Goal: Transaction & Acquisition: Book appointment/travel/reservation

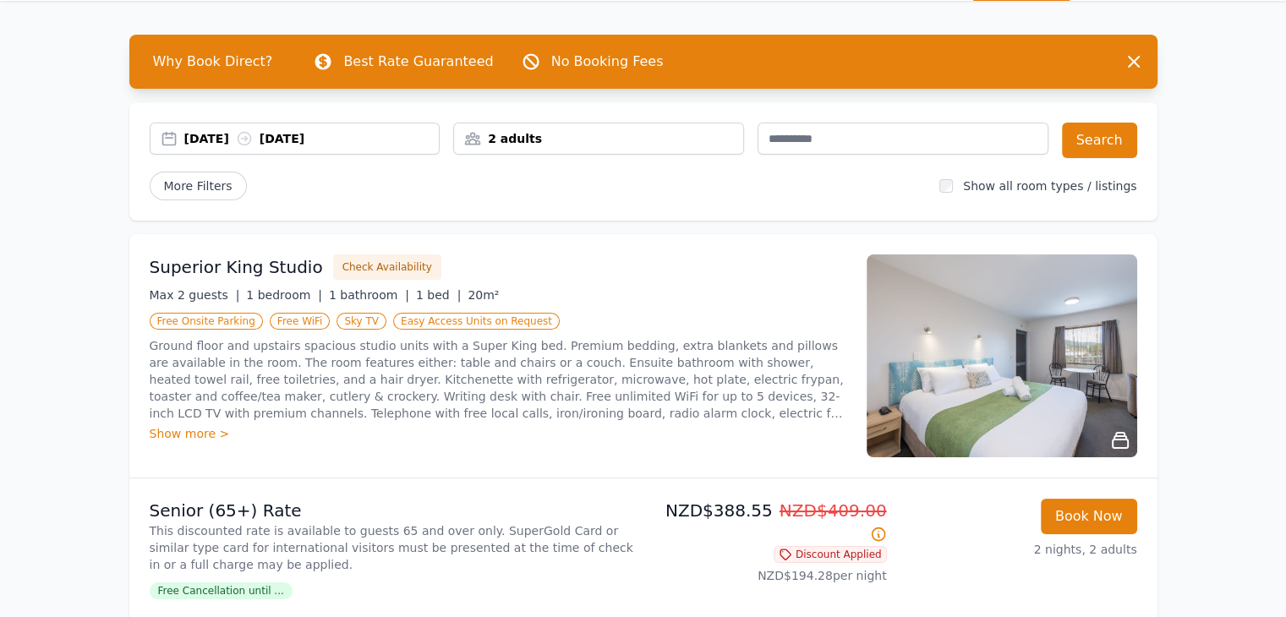
scroll to position [58, 0]
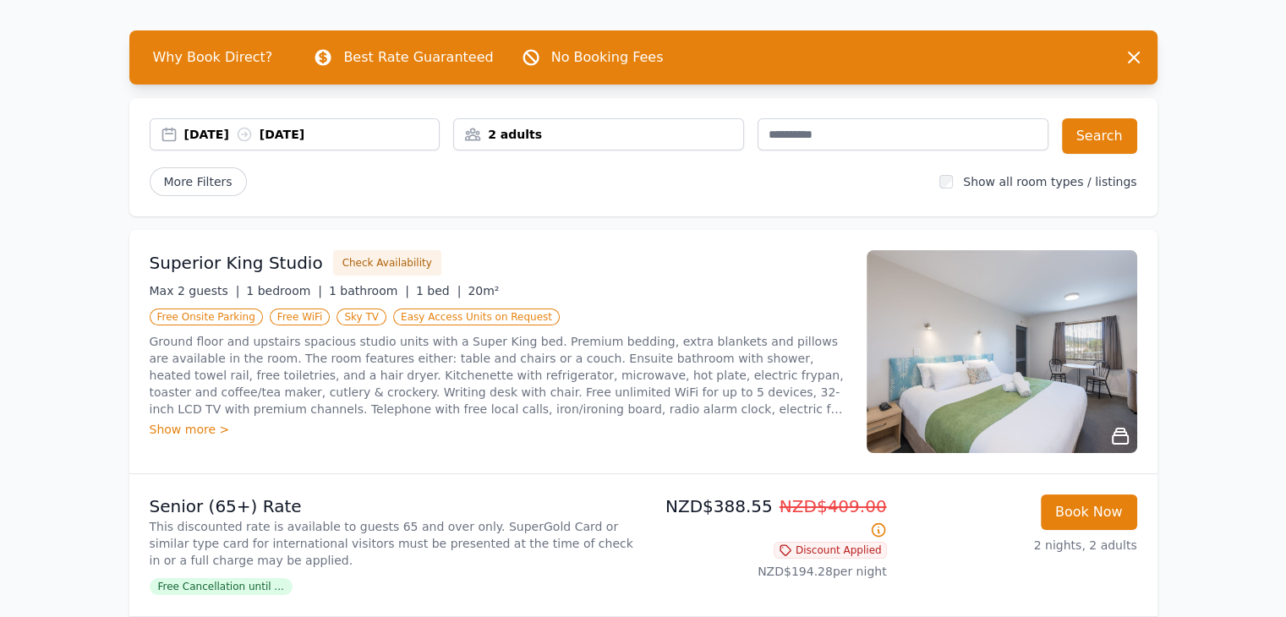
click at [514, 142] on div "2 adults" at bounding box center [598, 134] width 289 height 17
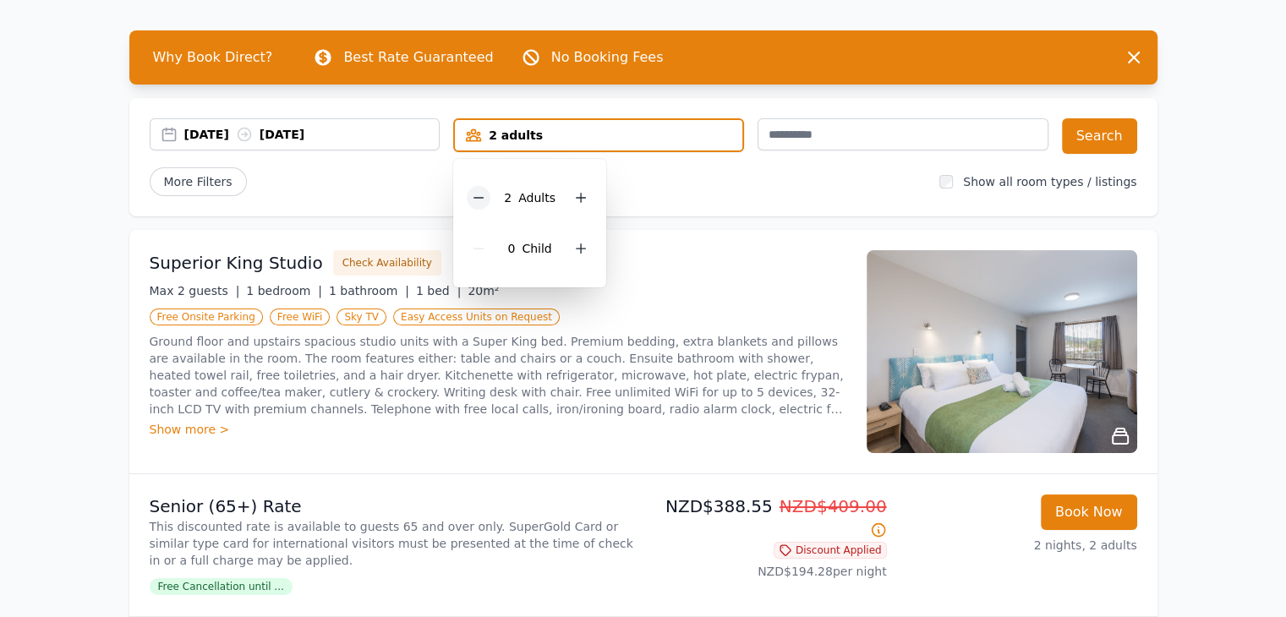
click at [483, 196] on icon at bounding box center [479, 198] width 14 height 14
click at [761, 186] on div "More Filters" at bounding box center [538, 181] width 777 height 29
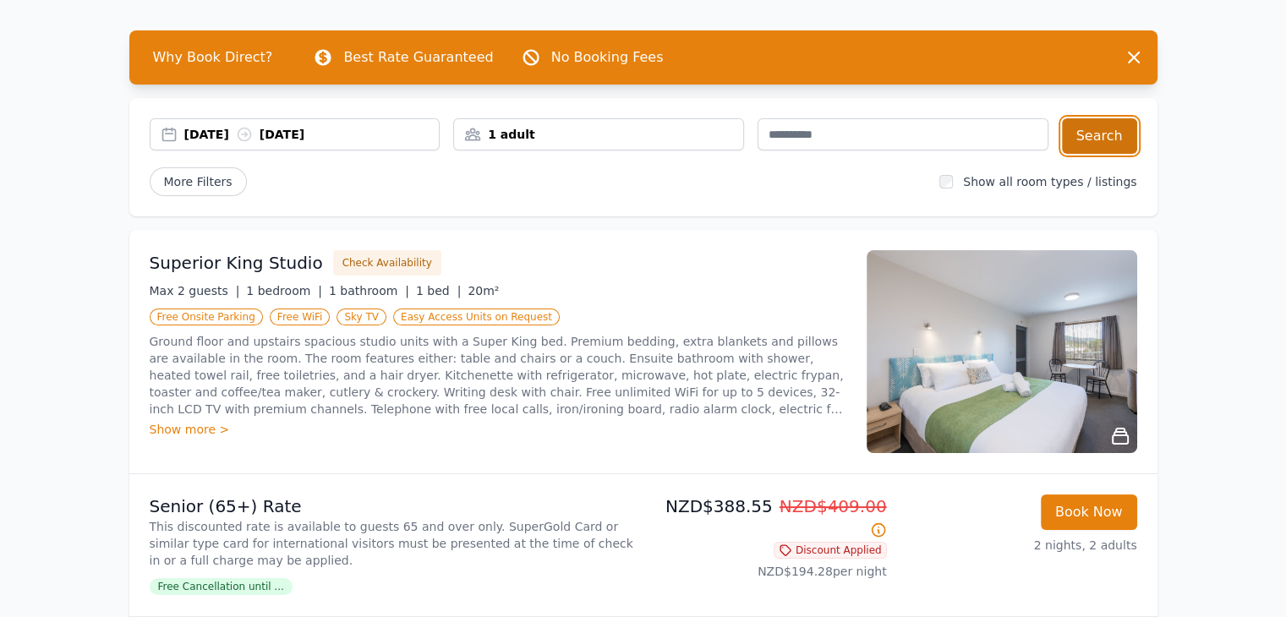
click at [1076, 136] on button "Search" at bounding box center [1099, 136] width 75 height 36
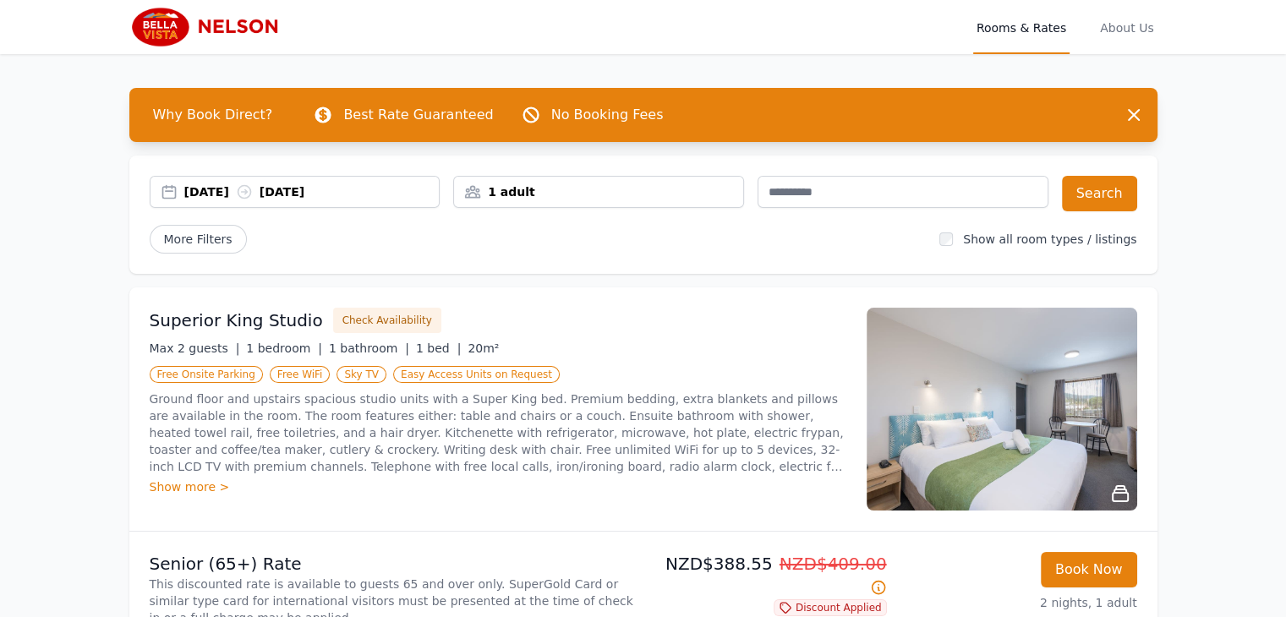
click at [61, 247] on div "Open main menu Rooms & Rates About Us Why Book Direct? Best Rate Guaranteed No …" at bounding box center [643, 538] width 1286 height 1077
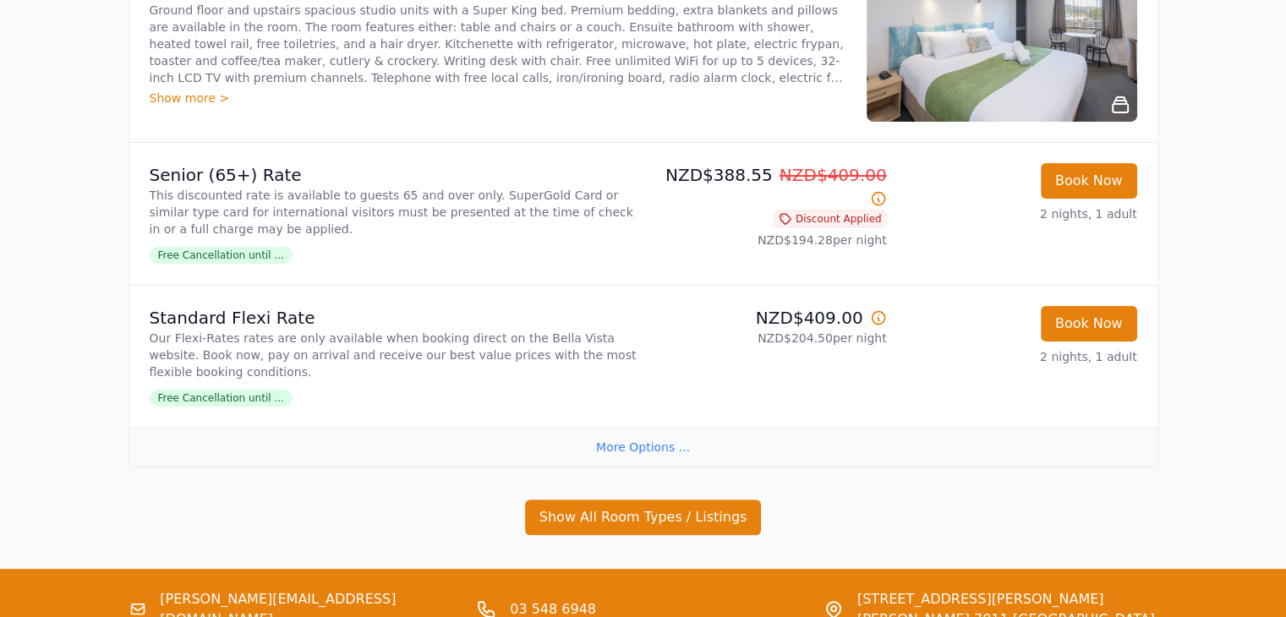
scroll to position [392, 0]
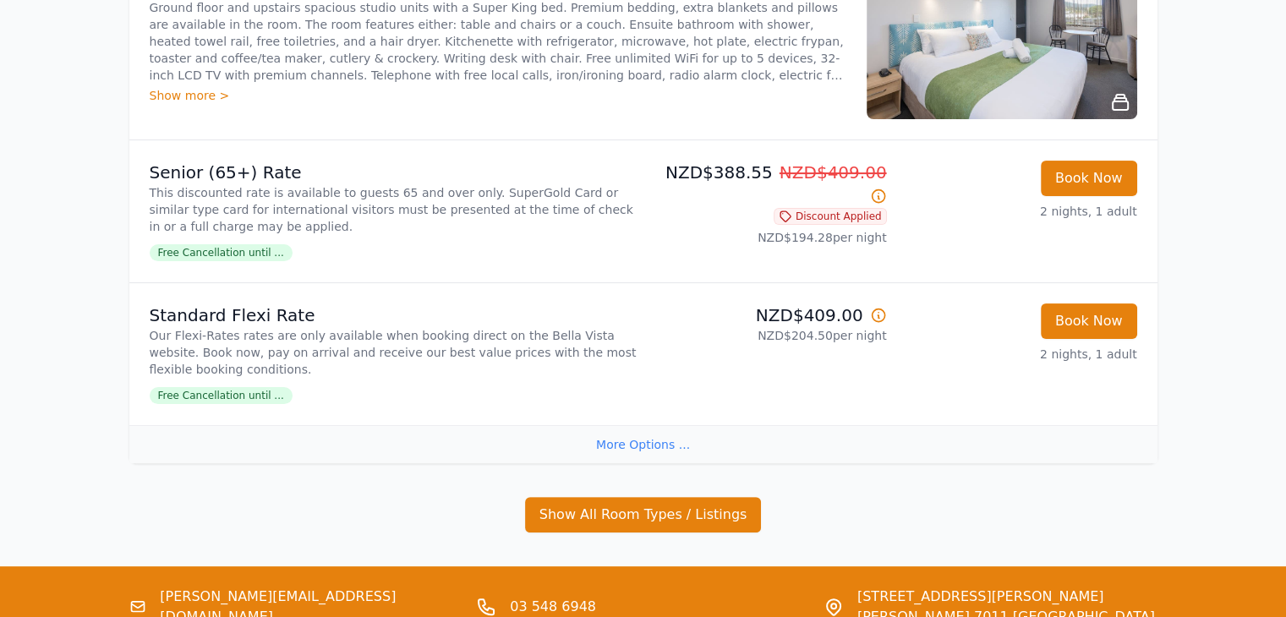
click at [633, 450] on div "More Options ..." at bounding box center [643, 444] width 1028 height 38
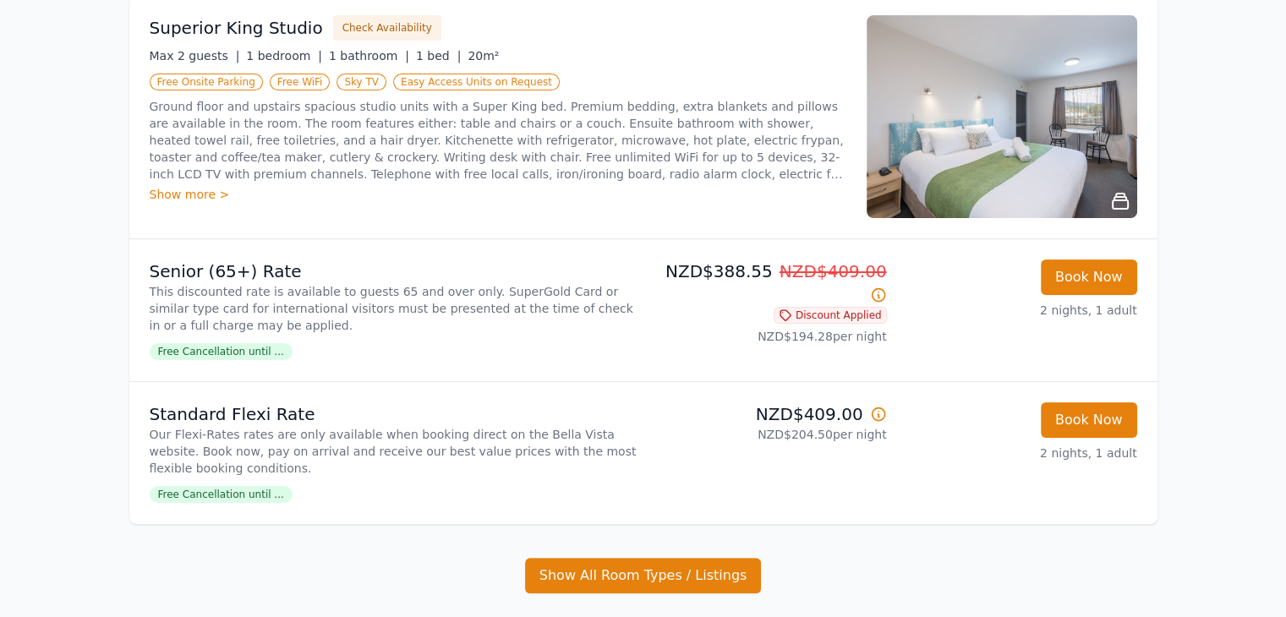
scroll to position [293, 0]
click at [812, 414] on p "NZD$409.00" at bounding box center [768, 414] width 237 height 24
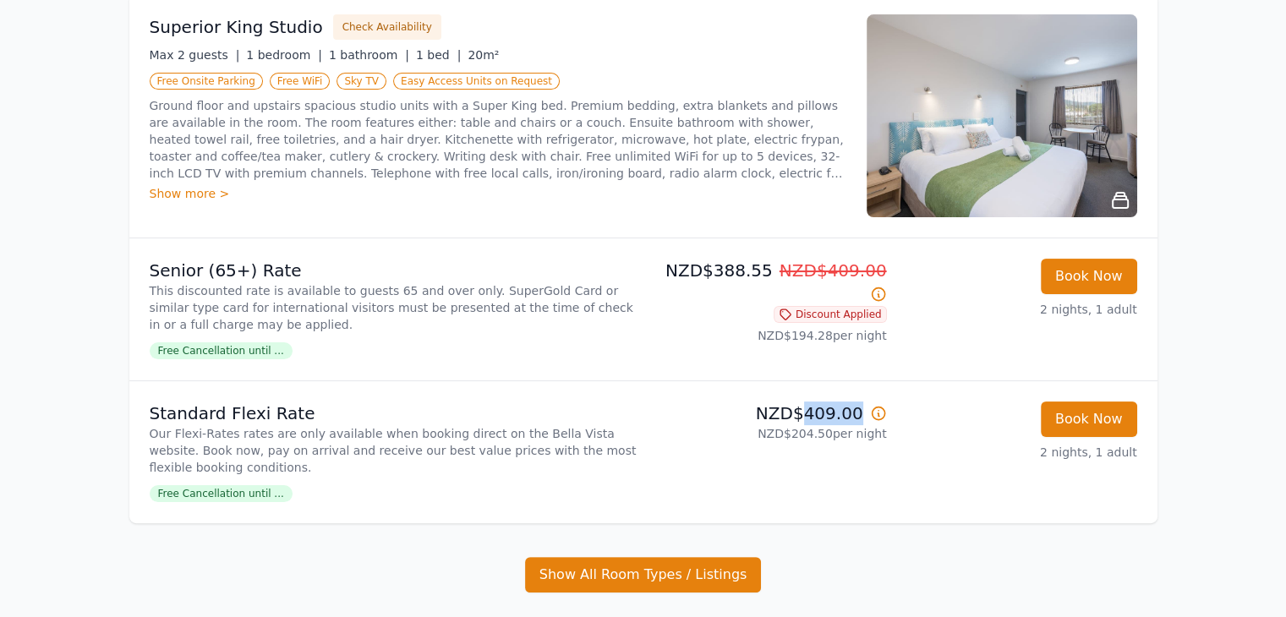
click at [812, 414] on p "NZD$409.00" at bounding box center [768, 414] width 237 height 24
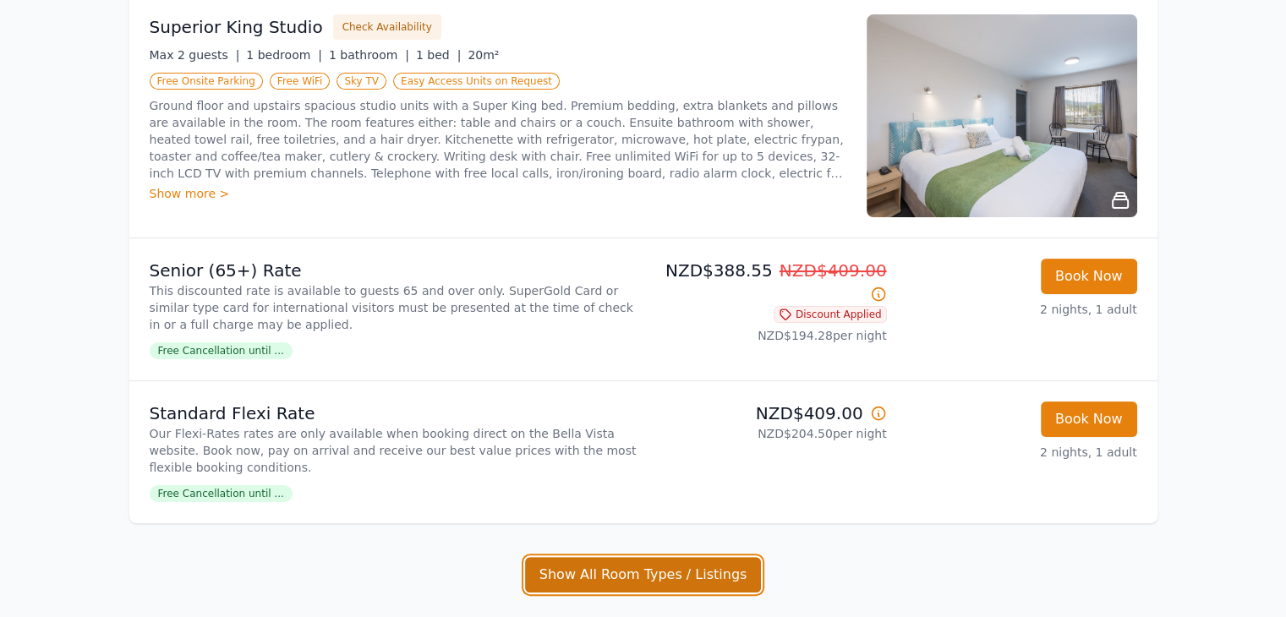
click at [576, 566] on button "Show All Room Types / Listings" at bounding box center [643, 575] width 237 height 36
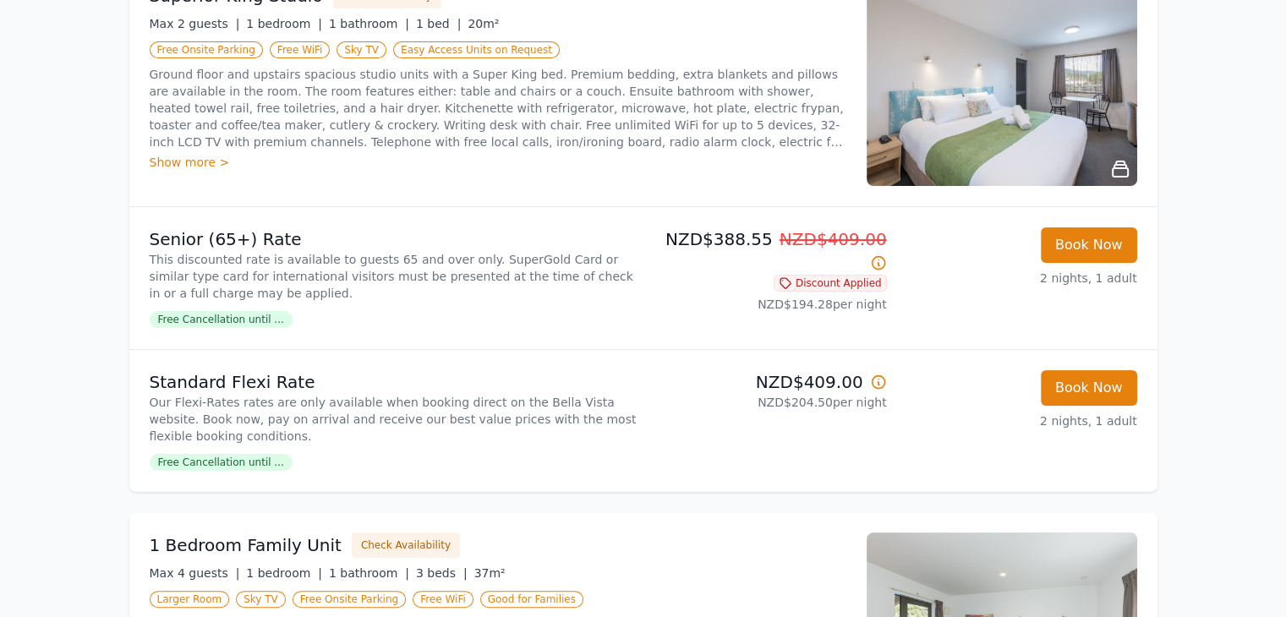
scroll to position [327, 0]
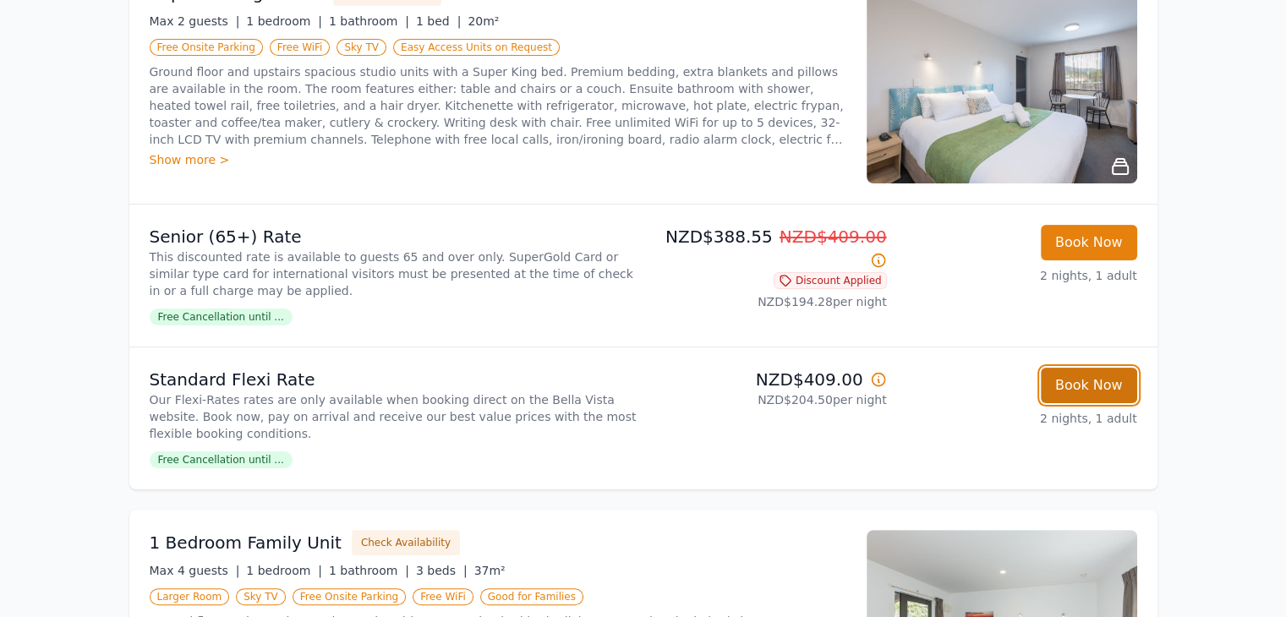
click at [1082, 388] on button "Book Now" at bounding box center [1089, 386] width 96 height 36
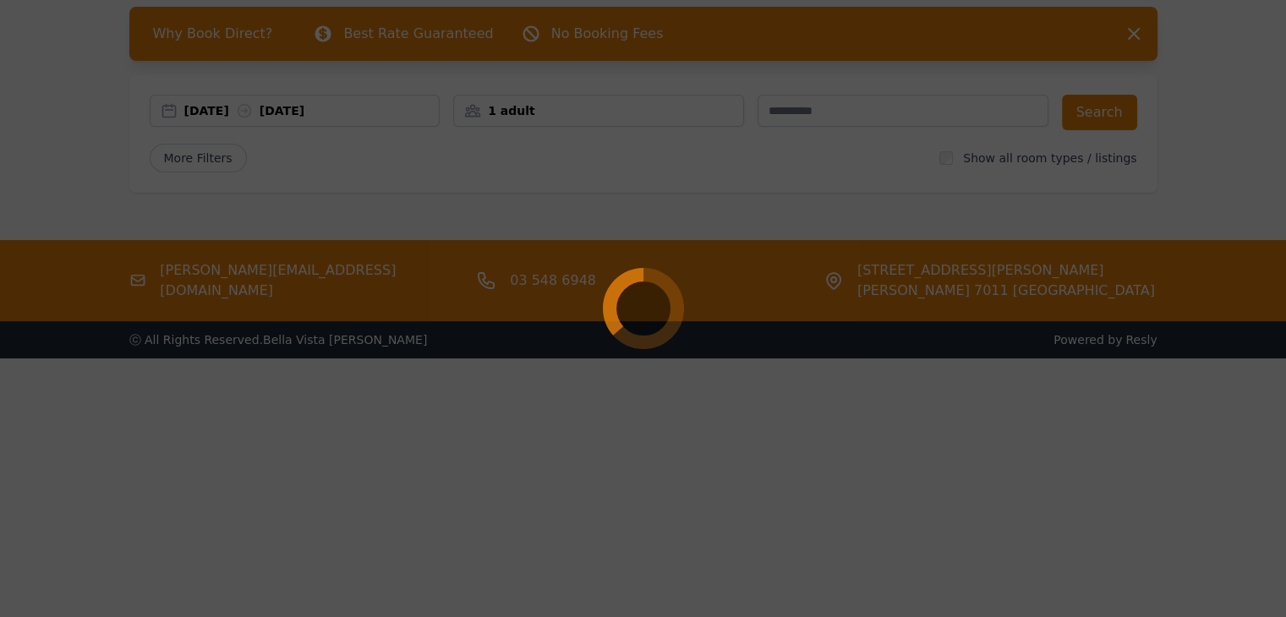
scroll to position [81, 0]
select select "**"
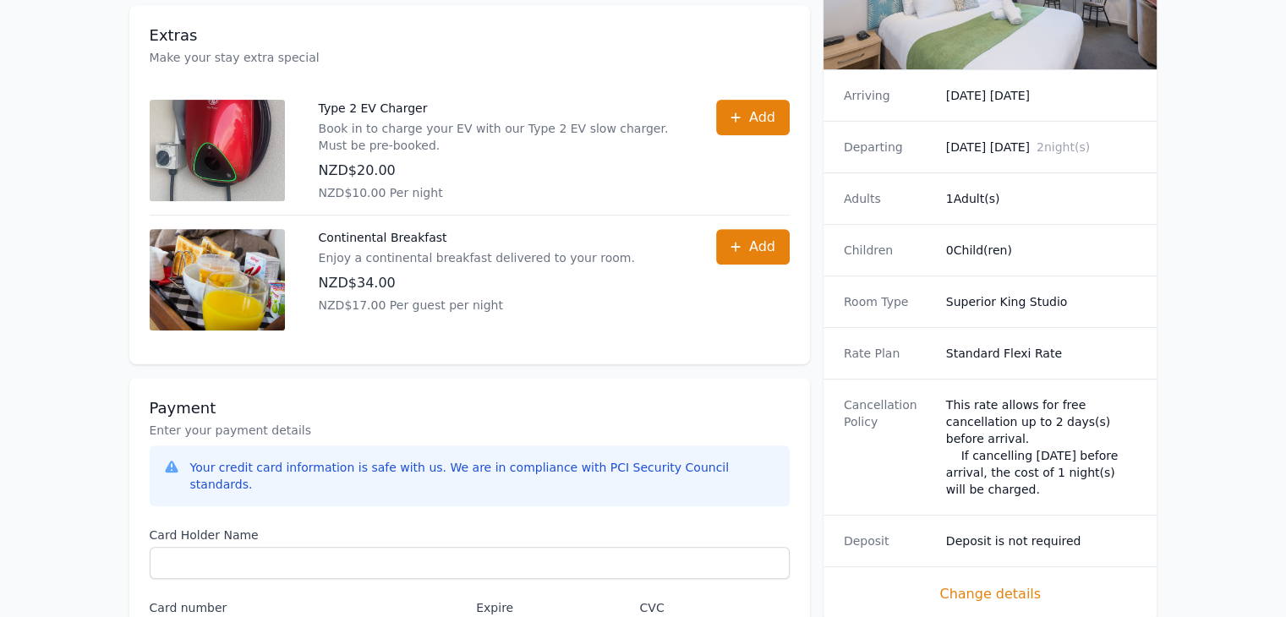
scroll to position [643, 0]
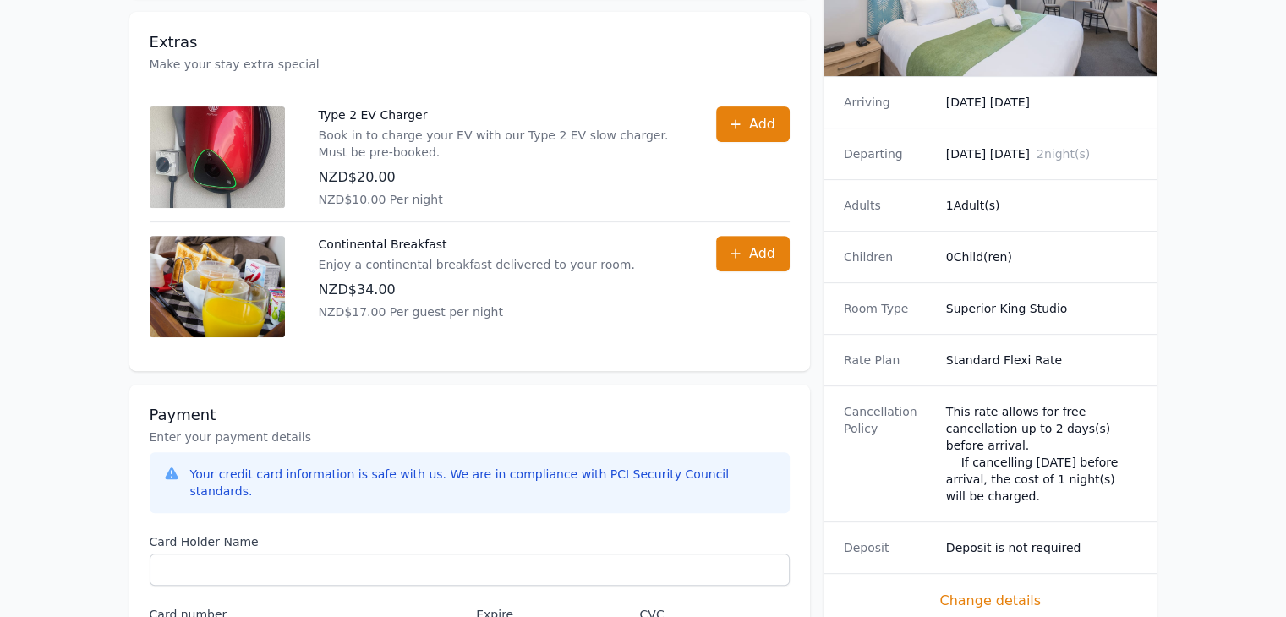
click at [1010, 300] on dd "Superior King Studio" at bounding box center [1041, 308] width 191 height 17
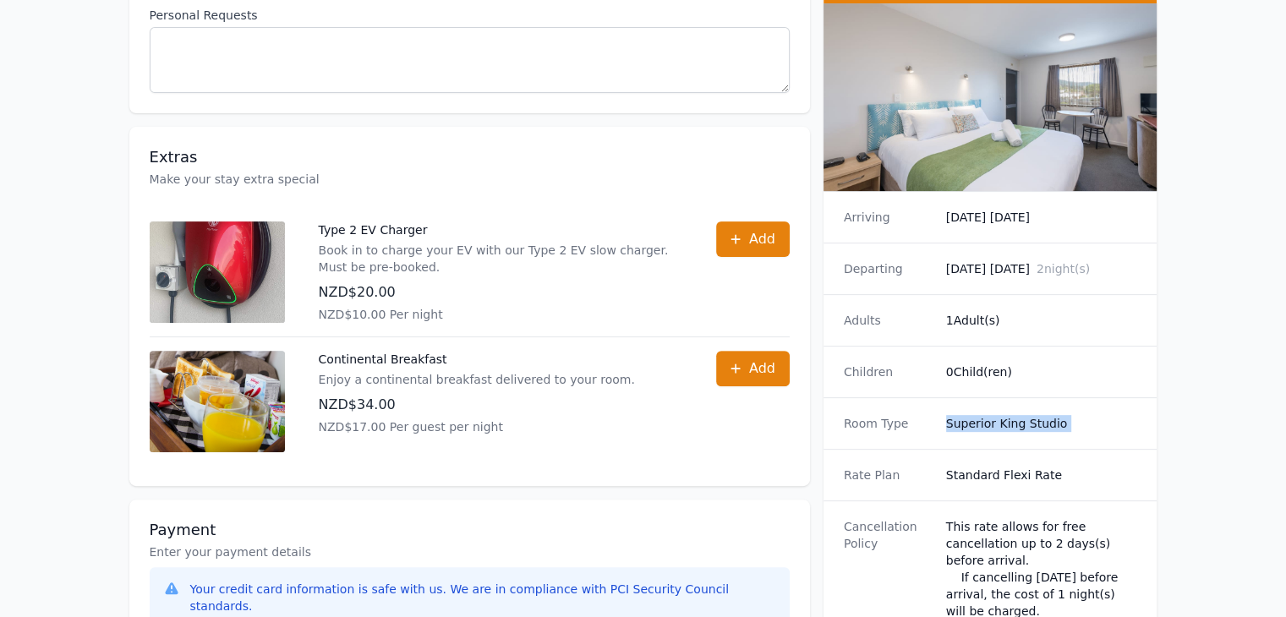
scroll to position [528, 0]
click at [1023, 260] on dd "[DATE] [DATE] 2 night(s)" at bounding box center [1041, 268] width 191 height 17
click at [1022, 260] on dd "[DATE] [DATE] 2 night(s)" at bounding box center [1041, 268] width 191 height 17
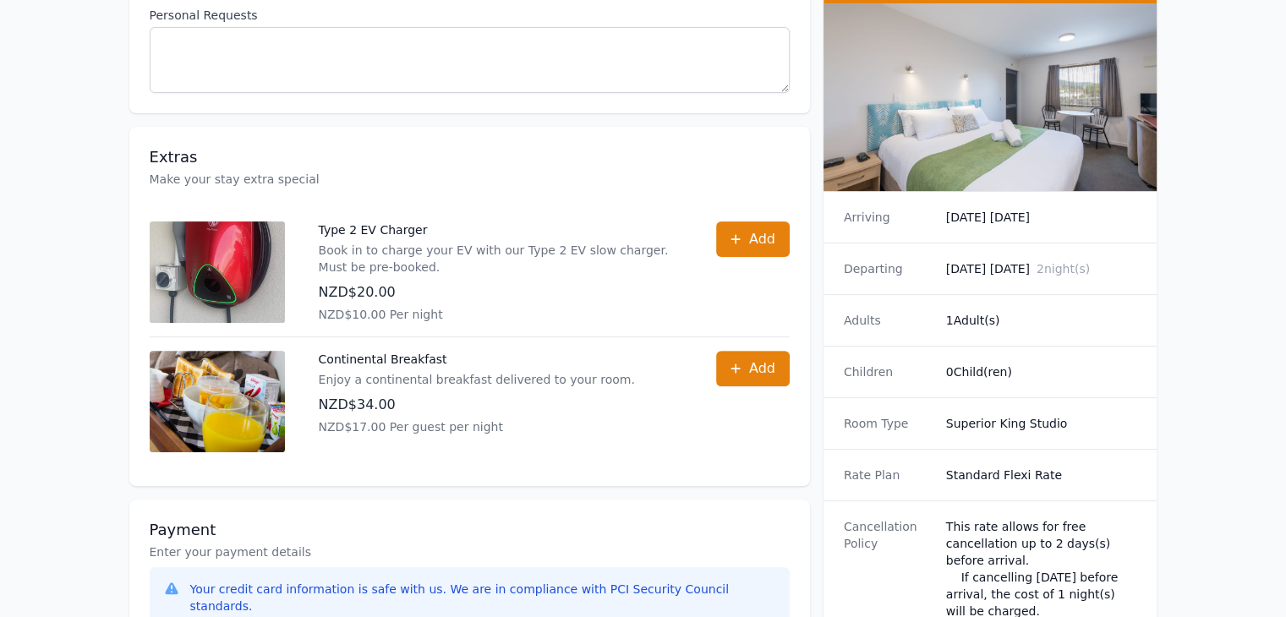
click at [991, 312] on dd "1 Adult(s)" at bounding box center [1041, 320] width 191 height 17
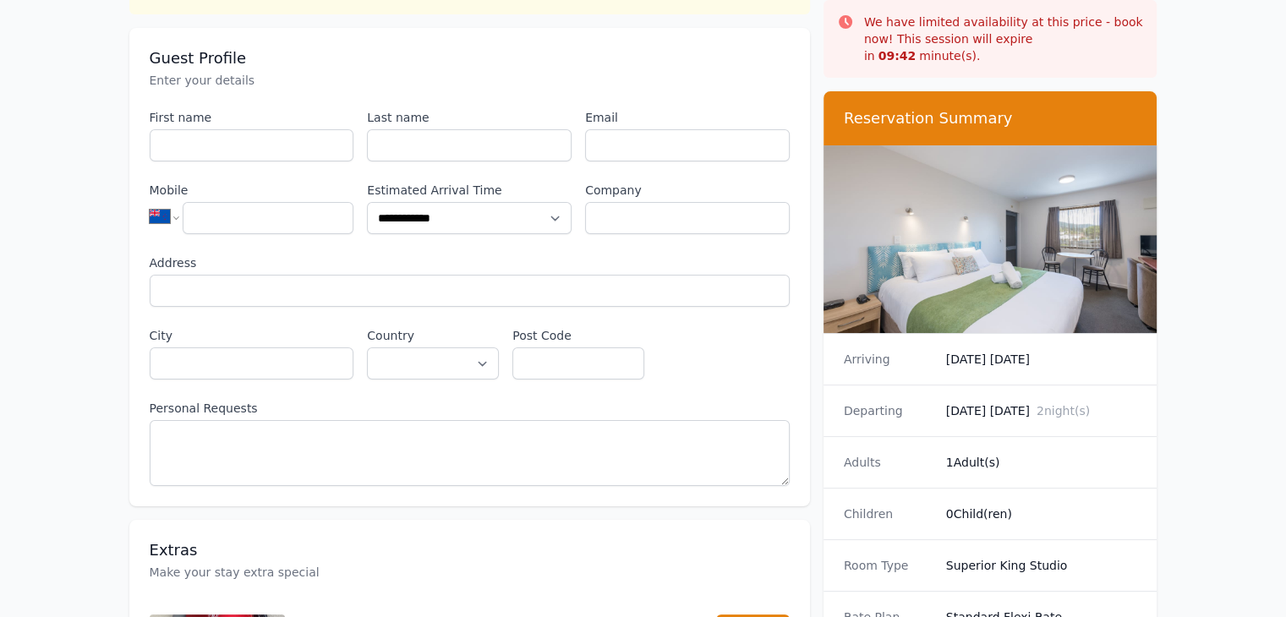
scroll to position [0, 0]
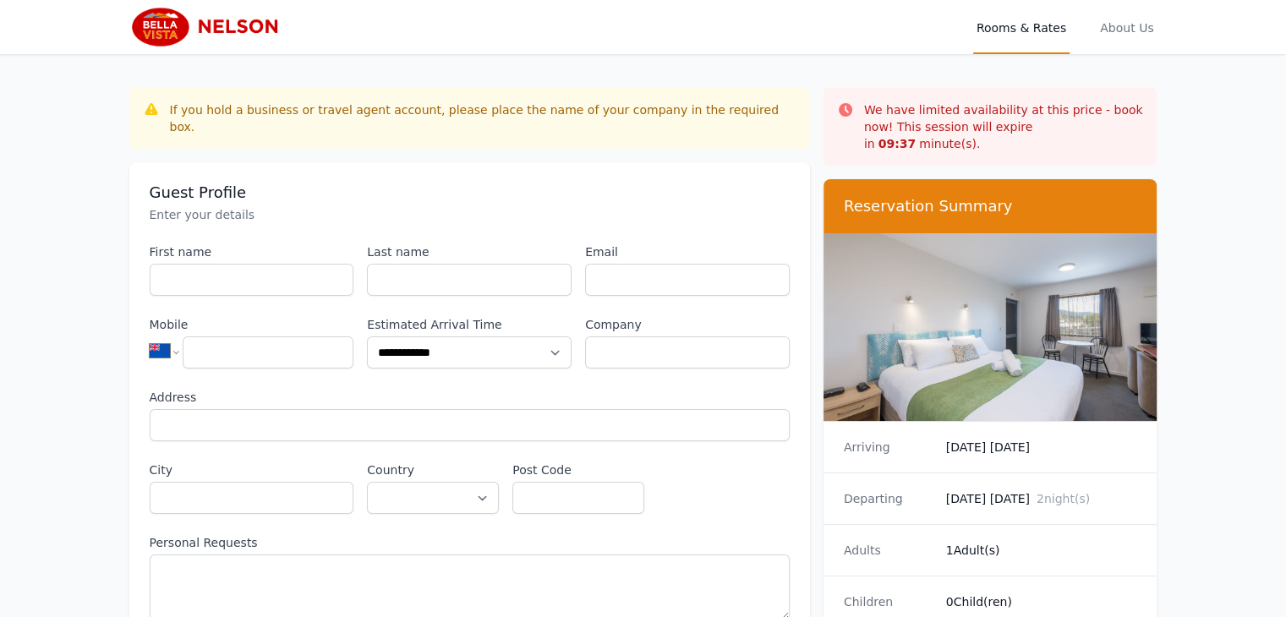
click at [999, 439] on dd "[DATE] [DATE]" at bounding box center [1041, 447] width 191 height 17
click at [981, 490] on dd "[DATE] [DATE] 2 night(s)" at bounding box center [1041, 498] width 191 height 17
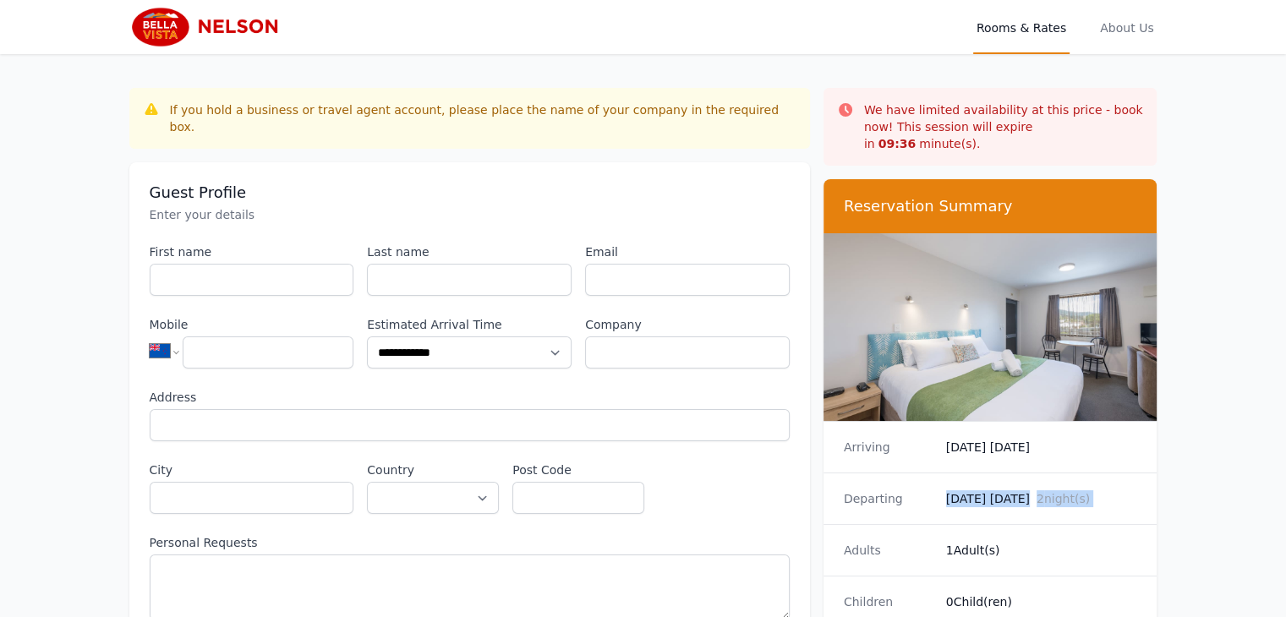
click at [981, 490] on dd "[DATE] [DATE] 2 night(s)" at bounding box center [1041, 498] width 191 height 17
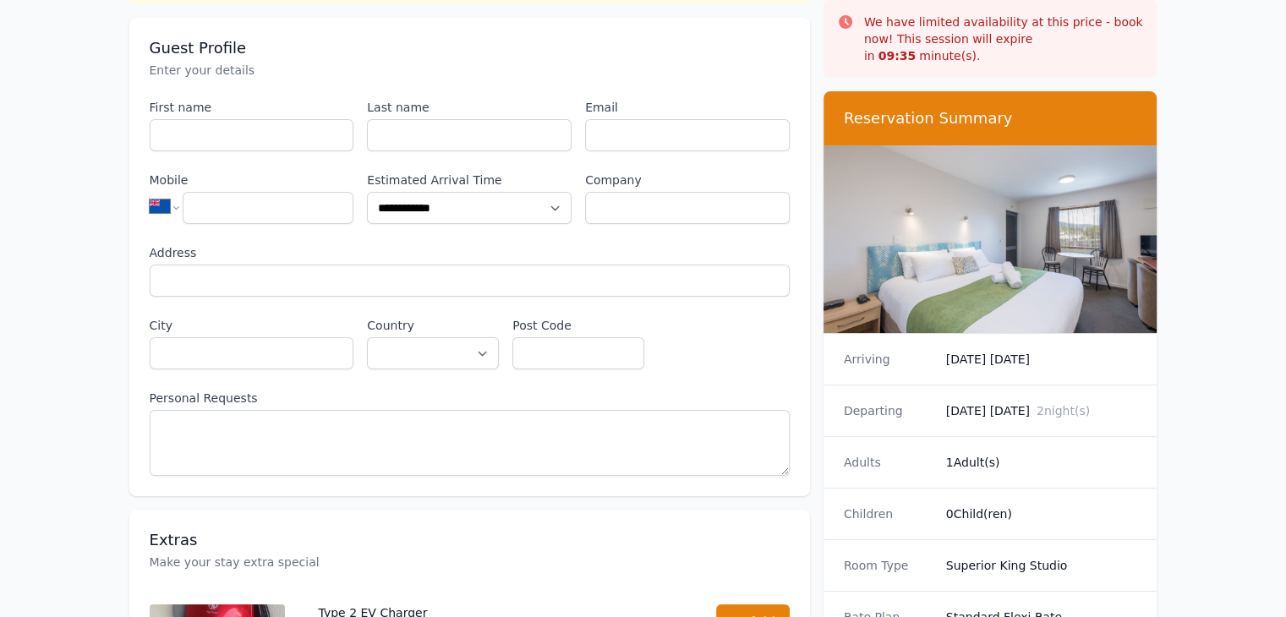
click at [981, 488] on div "Children 0 Child(ren)" at bounding box center [991, 514] width 334 height 52
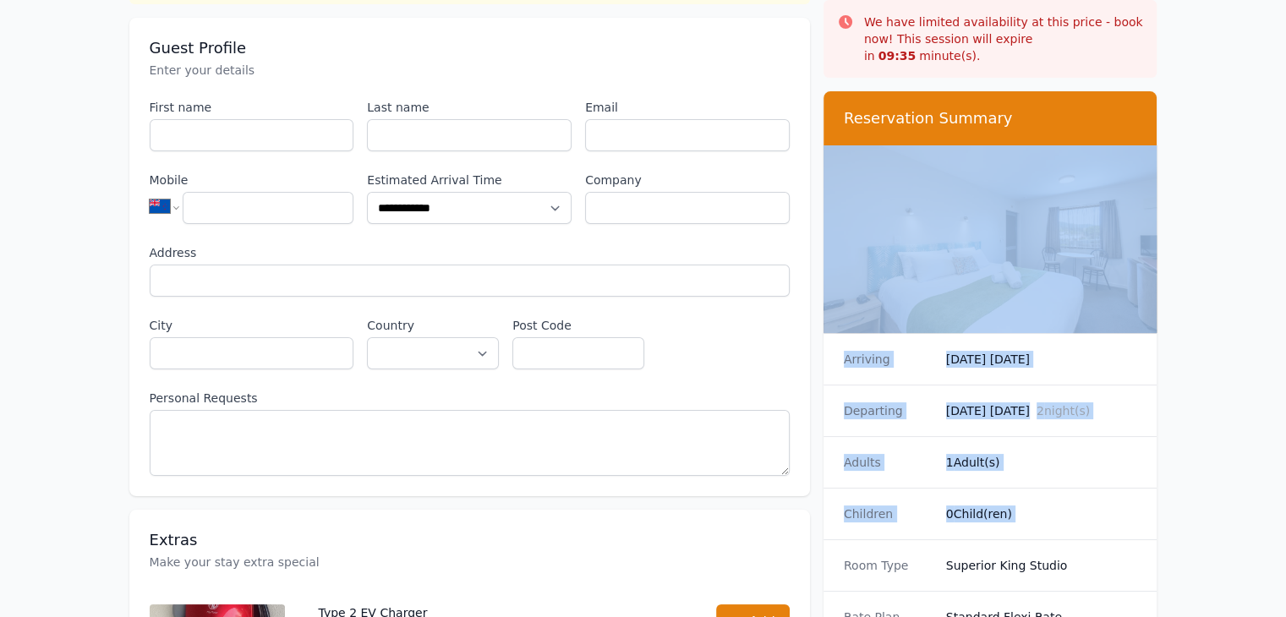
drag, startPoint x: 981, startPoint y: 474, endPoint x: 992, endPoint y: 283, distance: 191.4
click at [992, 283] on div "Reservation Summary Arriving [DATE] [DATE] Departing [DATE] [DATE] 2 night(s) A…" at bounding box center [991, 488] width 334 height 794
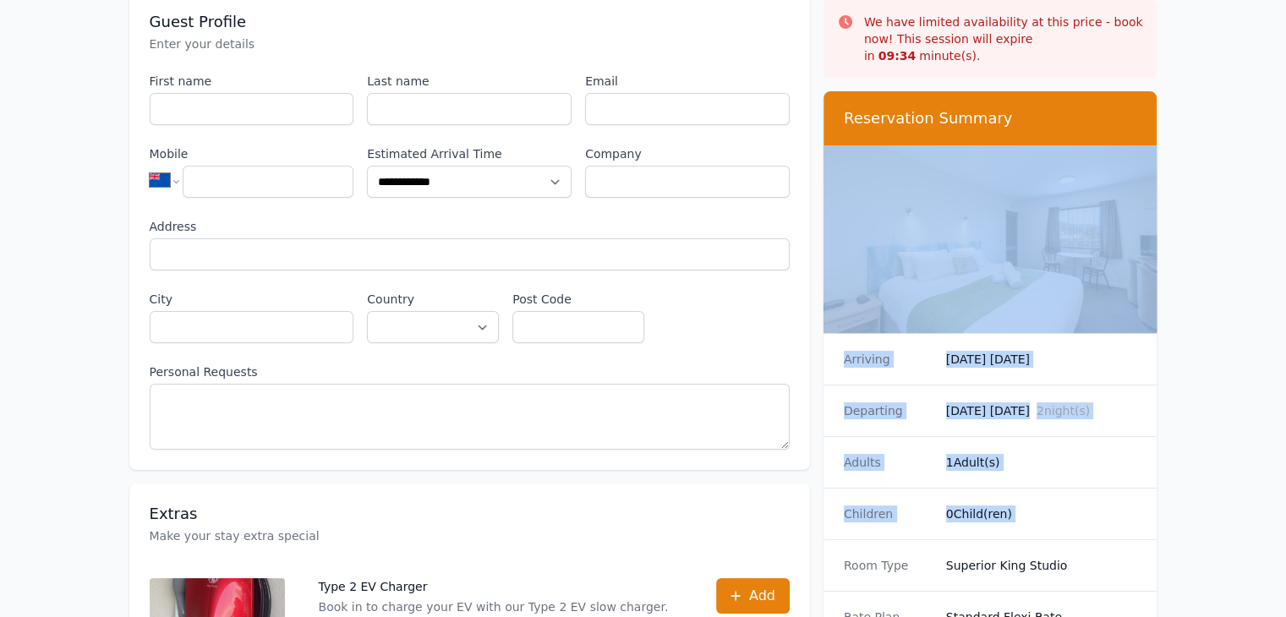
click at [1015, 385] on div "Departing [DATE] [DATE] 2 night(s)" at bounding box center [991, 411] width 334 height 52
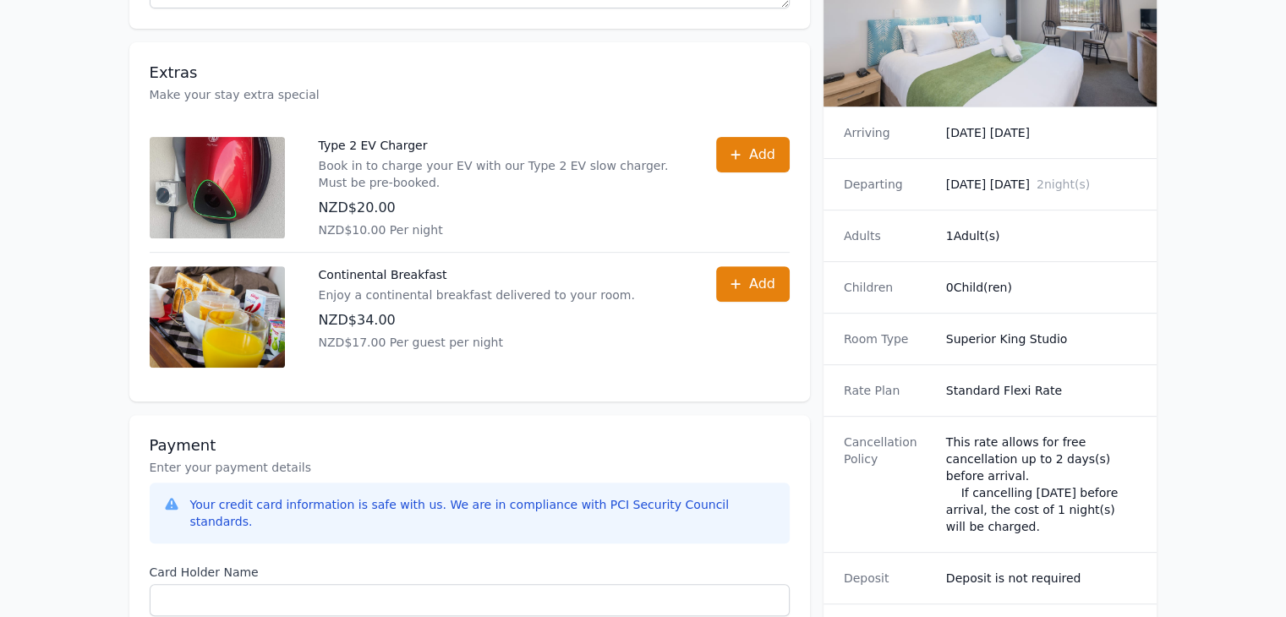
scroll to position [614, 0]
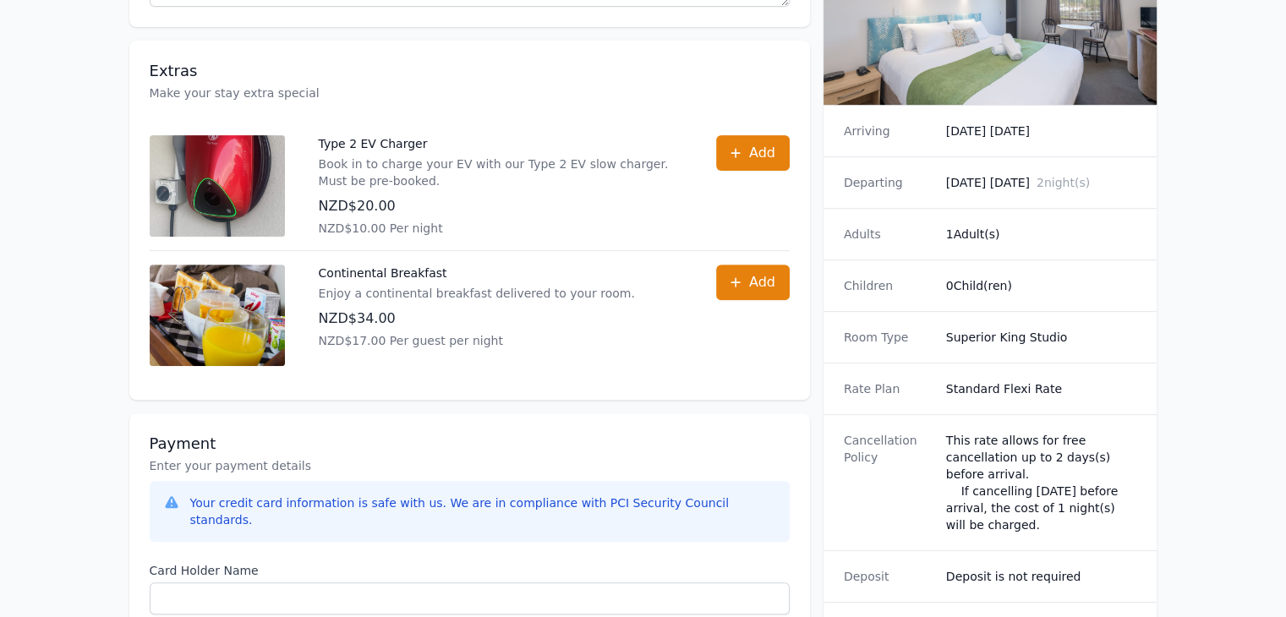
click at [1026, 474] on div "This rate allows for free cancellation up to 2 days(s) before arrival. If cance…" at bounding box center [1041, 482] width 191 height 101
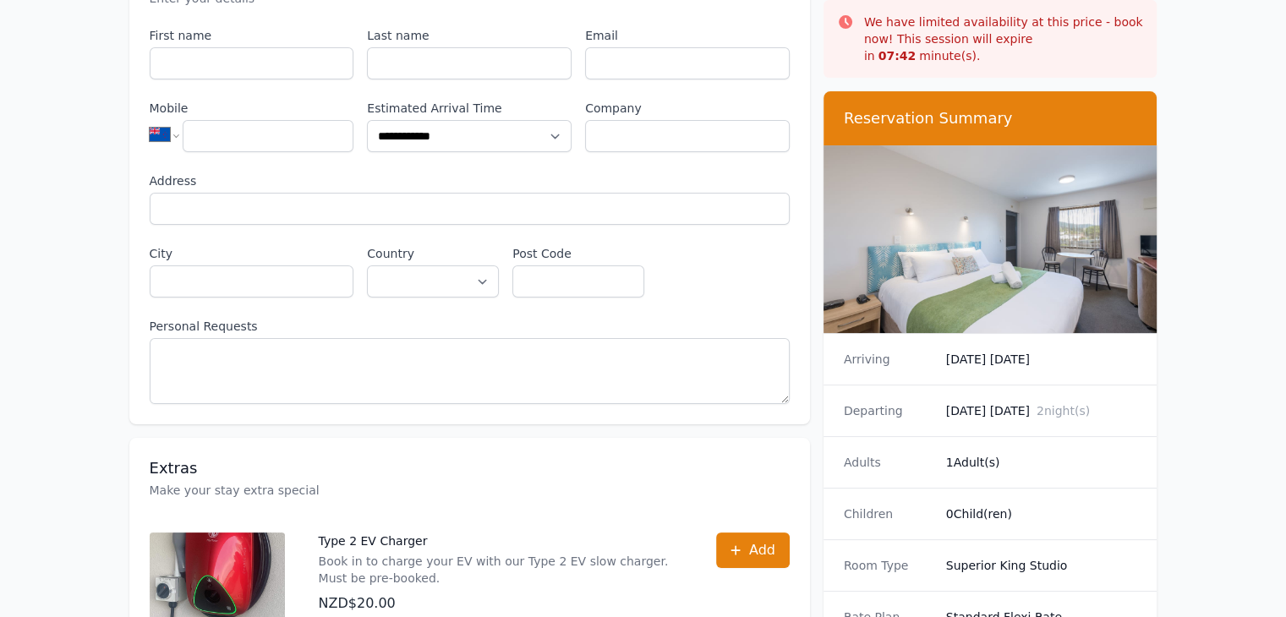
scroll to position [220, 0]
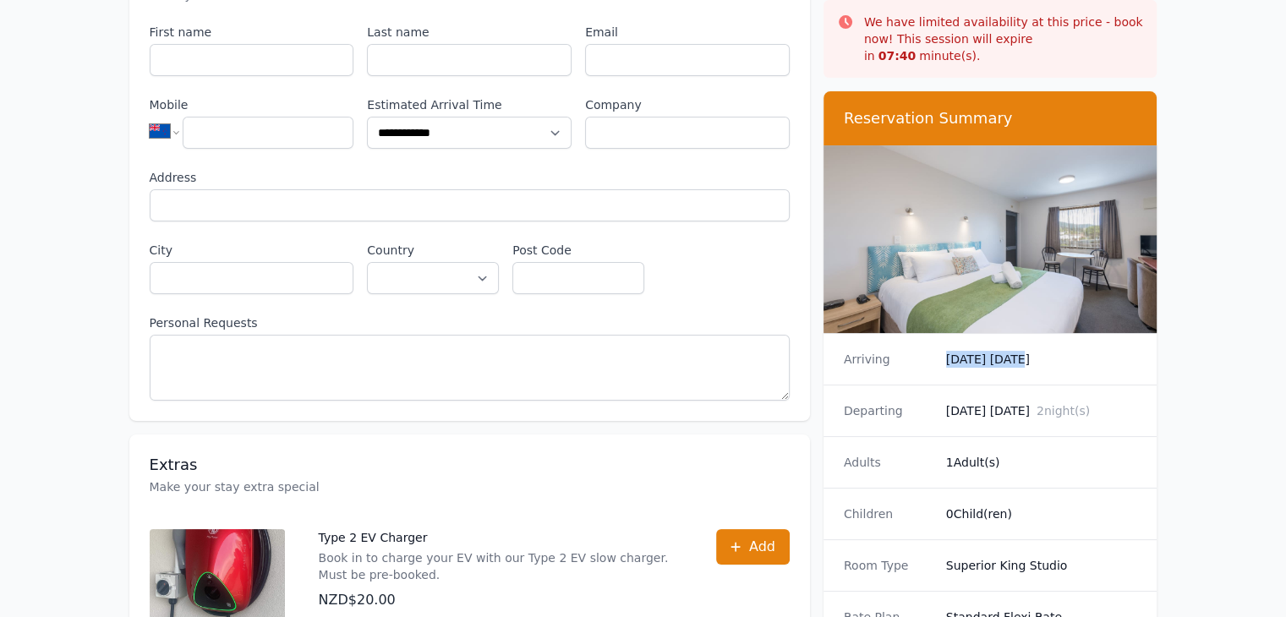
drag, startPoint x: 938, startPoint y: 341, endPoint x: 1015, endPoint y: 342, distance: 77.0
click at [1015, 342] on div "Arriving [DATE] [DATE]" at bounding box center [991, 359] width 334 height 51
drag, startPoint x: 940, startPoint y: 393, endPoint x: 995, endPoint y: 386, distance: 55.4
click at [995, 386] on div "Departing [DATE] [DATE] 2 night(s)" at bounding box center [991, 411] width 334 height 52
click at [995, 403] on dd "[DATE] [DATE] 2 night(s)" at bounding box center [1041, 411] width 191 height 17
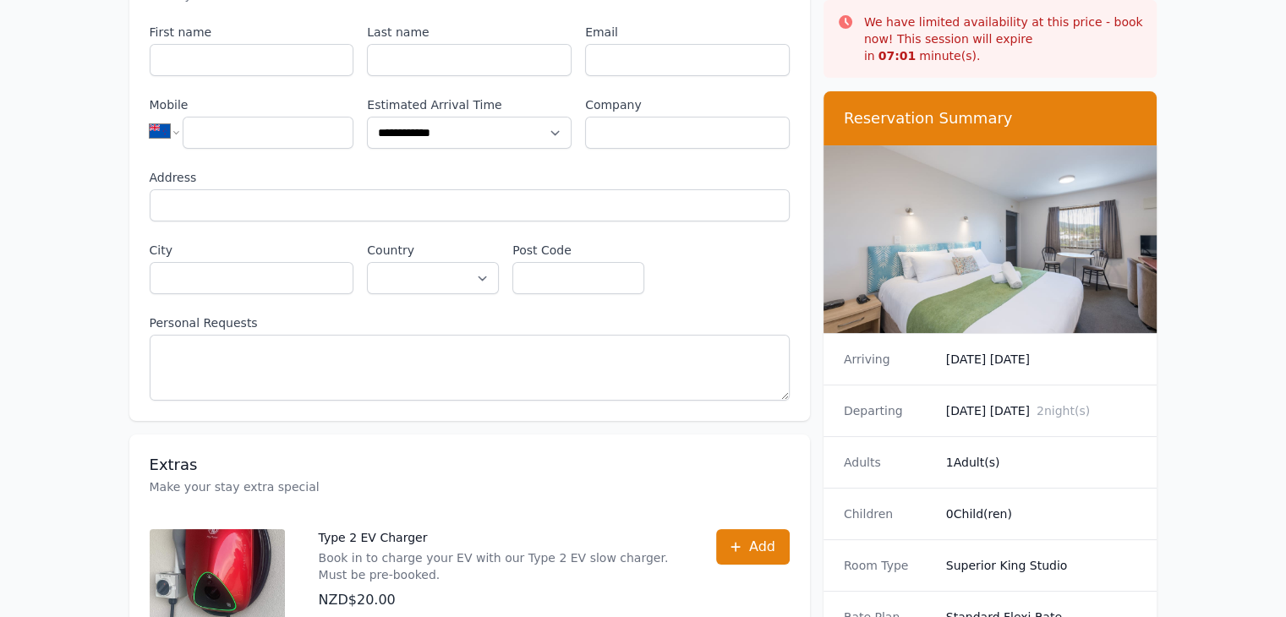
drag, startPoint x: 846, startPoint y: 332, endPoint x: 1039, endPoint y: 414, distance: 210.0
click at [1039, 414] on dl "Arriving [DATE] [DATE] Departing [DATE] [DATE] 2 night(s) Adults 1 Adult(s) Chi…" at bounding box center [991, 609] width 334 height 551
click at [1039, 414] on div "Departing [DATE] [DATE] 2 night(s)" at bounding box center [991, 411] width 334 height 52
drag, startPoint x: 1117, startPoint y: 398, endPoint x: 838, endPoint y: 337, distance: 285.8
click at [838, 337] on dl "Arriving [DATE] [DATE] Departing [DATE] [DATE] 2 night(s) Adults 1 Adult(s) Chi…" at bounding box center [991, 609] width 334 height 551
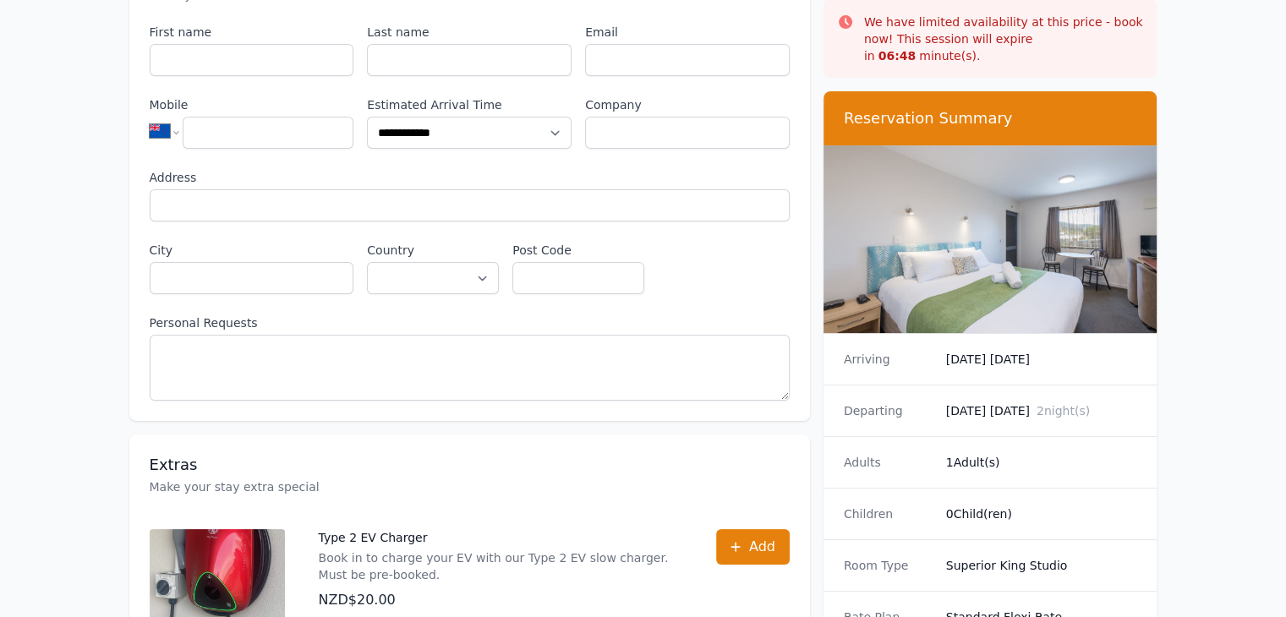
click at [838, 337] on div "Arriving [DATE] [DATE]" at bounding box center [991, 359] width 334 height 51
drag, startPoint x: 838, startPoint y: 337, endPoint x: 1052, endPoint y: 403, distance: 224.1
click at [1052, 403] on dl "Arriving [DATE] [DATE] Departing [DATE] [DATE] 2 night(s) Adults 1 Adult(s) Chi…" at bounding box center [991, 609] width 334 height 551
click at [965, 410] on div "Departing [DATE] [DATE] 2 night(s)" at bounding box center [991, 411] width 334 height 52
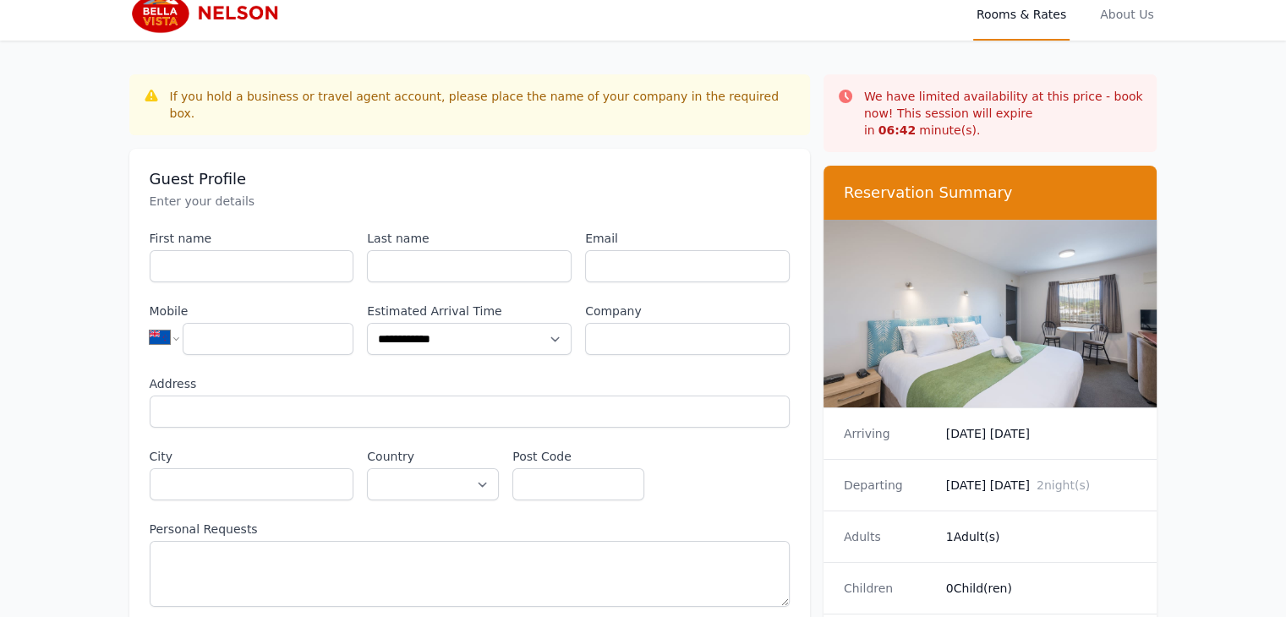
scroll to position [14, 0]
click at [290, 260] on input "First name" at bounding box center [252, 266] width 205 height 32
type input "********"
click at [400, 254] on input "Last name" at bounding box center [469, 266] width 205 height 32
type input "*********"
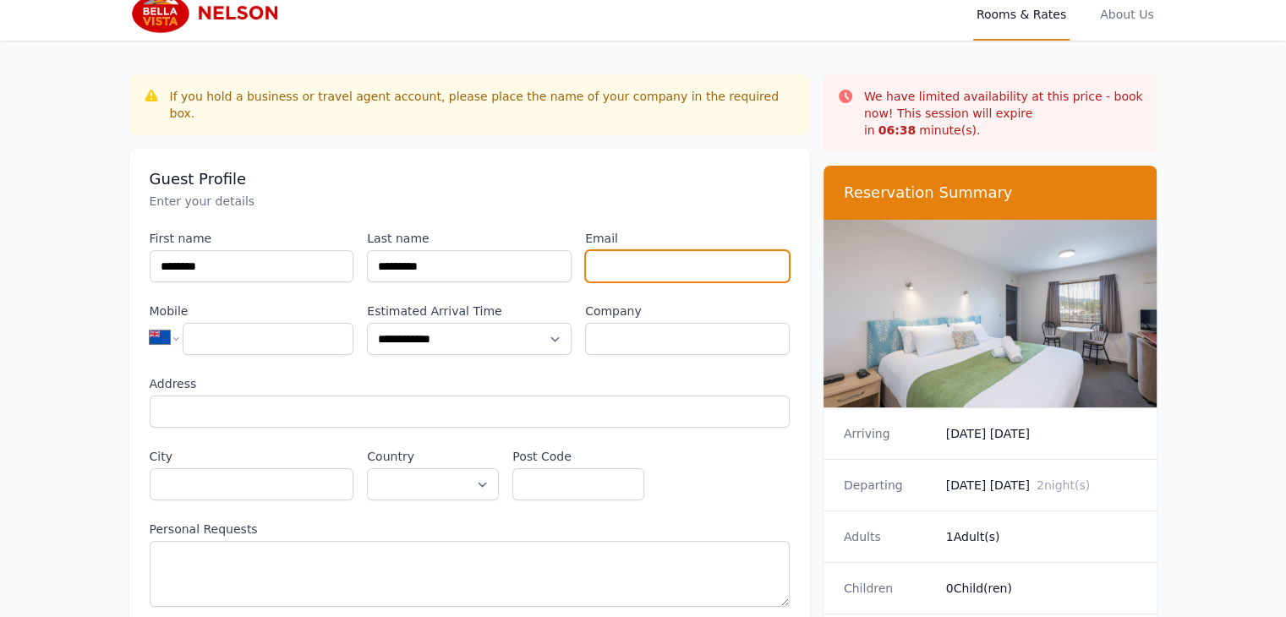
click at [627, 258] on input "Email" at bounding box center [687, 266] width 205 height 32
type input "**********"
click at [247, 320] on div "**********" at bounding box center [252, 338] width 205 height 36
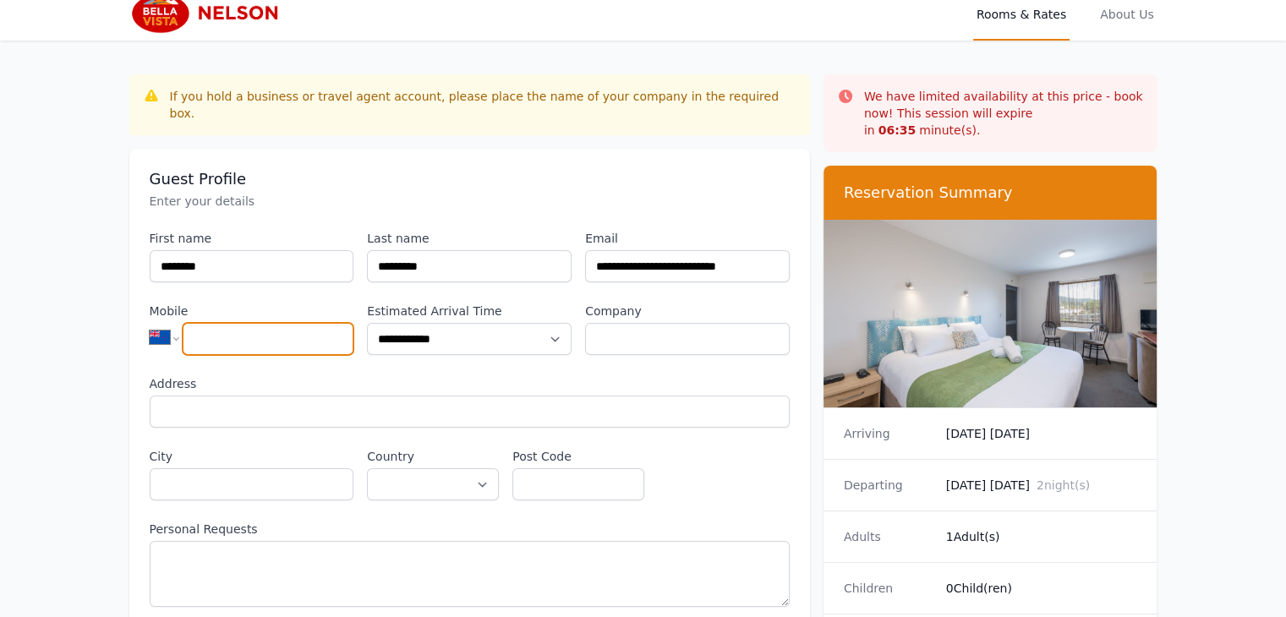
click at [237, 323] on input "Mobile" at bounding box center [268, 339] width 171 height 32
type input "*"
type input "**********"
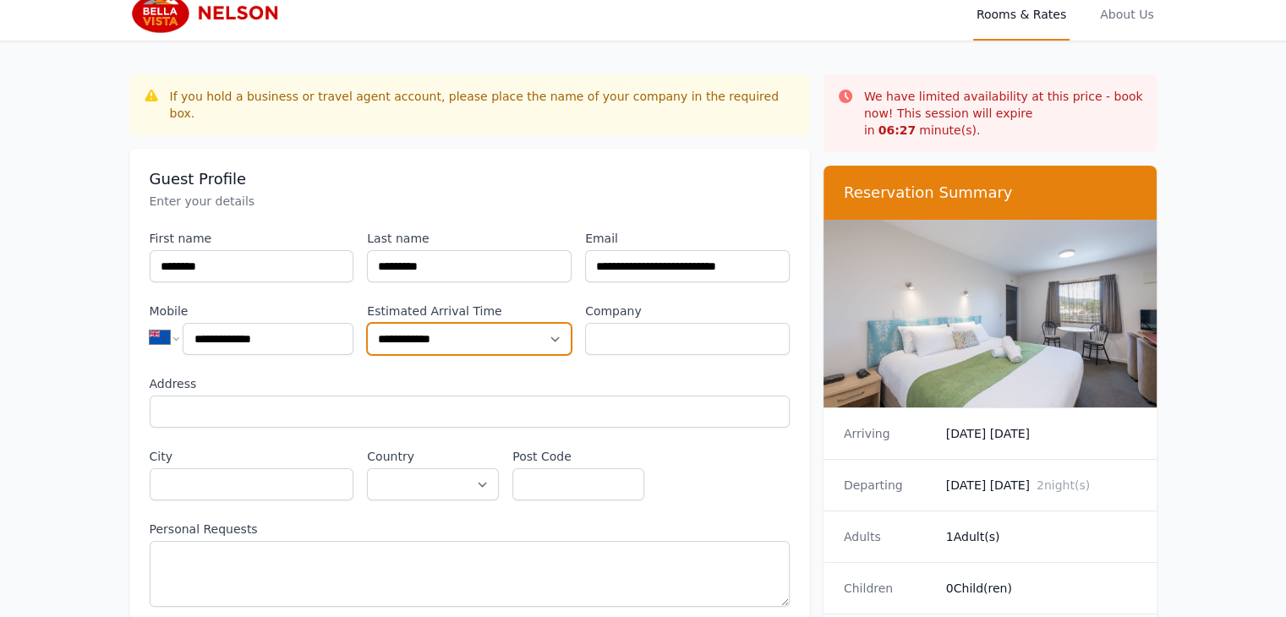
click at [447, 323] on select "**********" at bounding box center [469, 339] width 205 height 32
select select "**********"
click at [367, 323] on select "**********" at bounding box center [469, 339] width 205 height 32
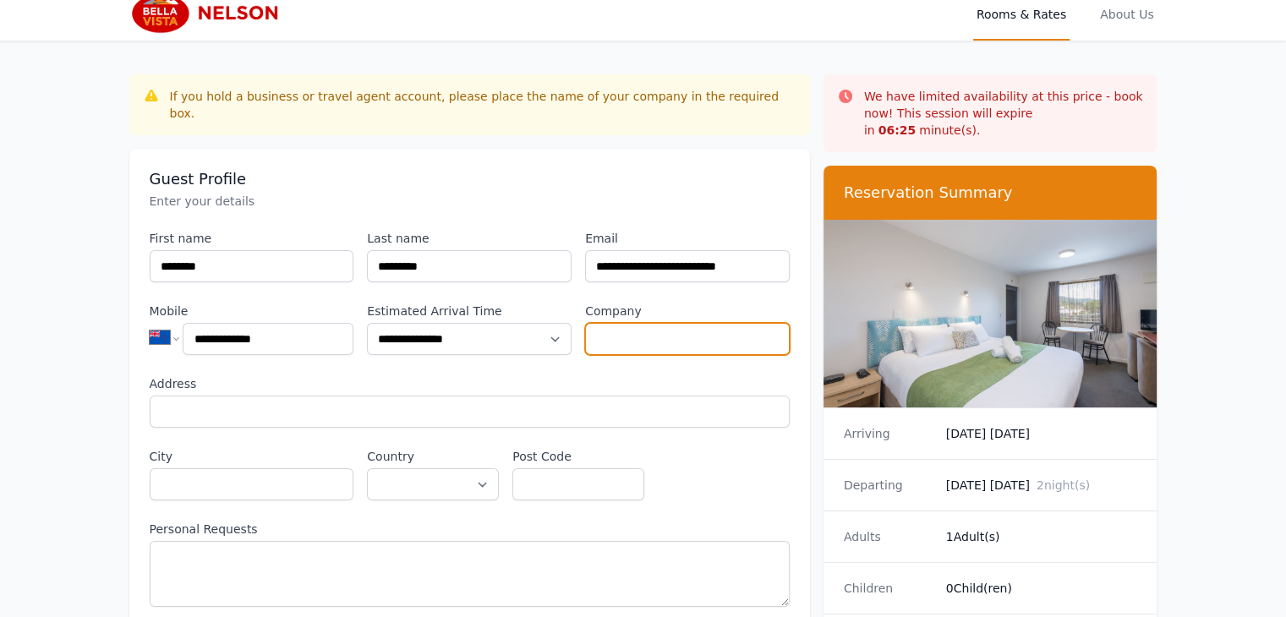
click at [607, 323] on input "Company" at bounding box center [687, 339] width 205 height 32
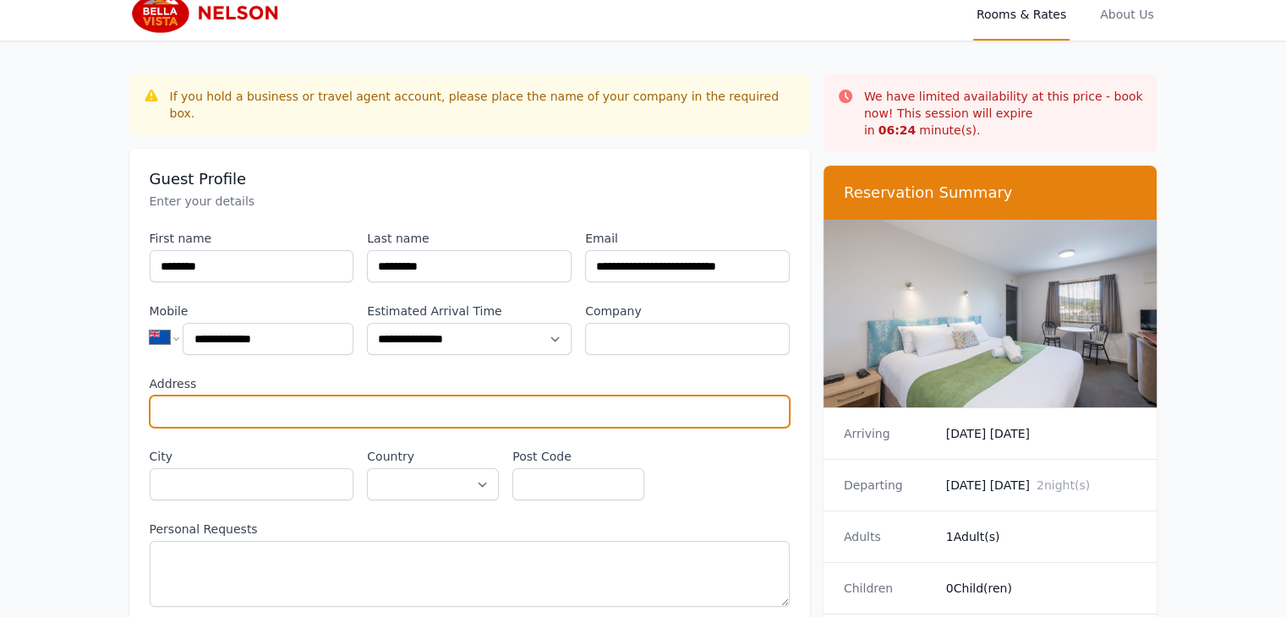
click at [245, 401] on input "Address" at bounding box center [470, 412] width 640 height 32
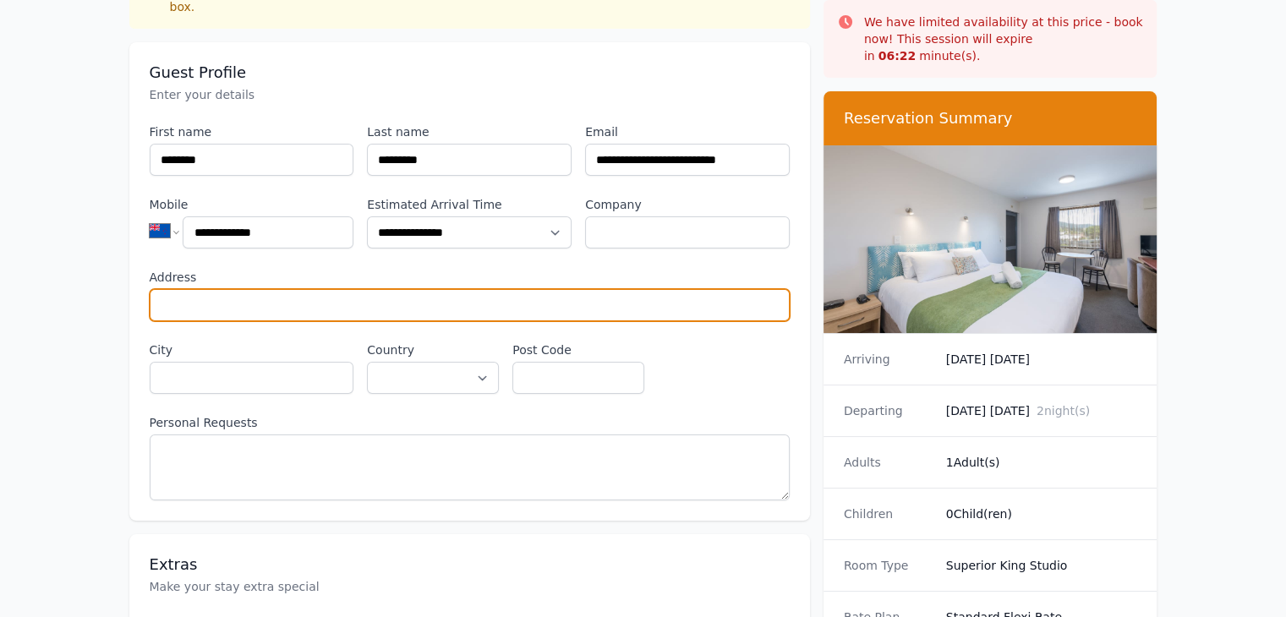
scroll to position [122, 0]
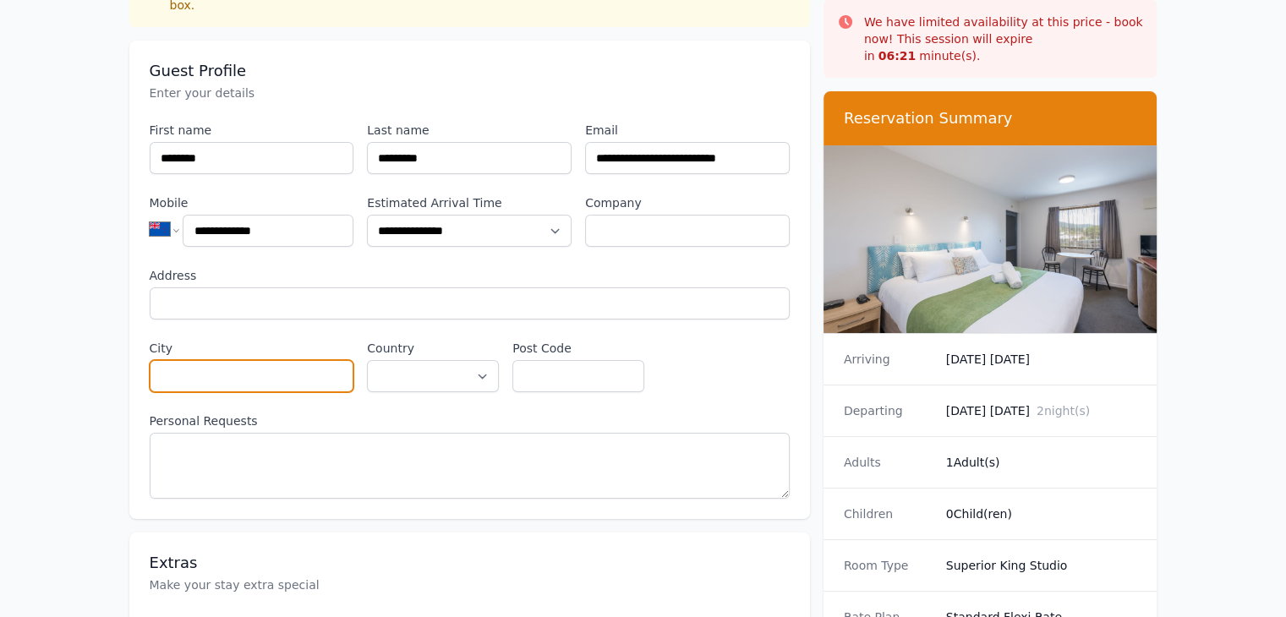
click at [260, 368] on input "City" at bounding box center [252, 376] width 205 height 32
type input "********"
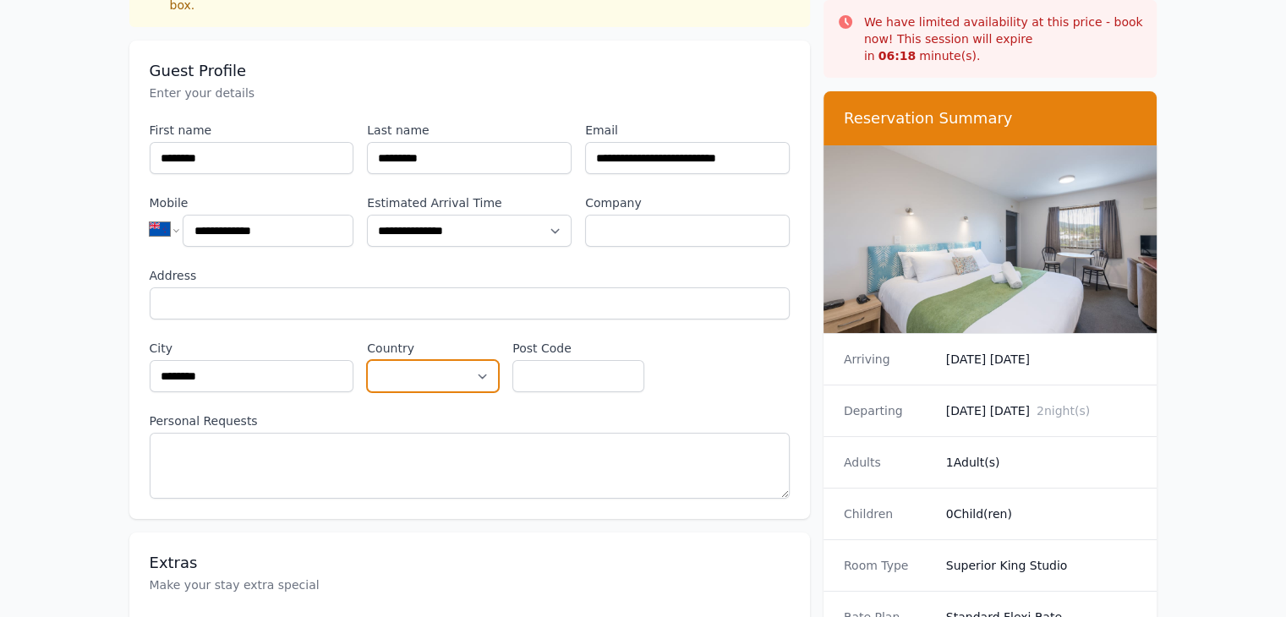
click at [392, 360] on select "**********" at bounding box center [433, 376] width 132 height 32
select select "**********"
click at [367, 360] on select "**********" at bounding box center [433, 376] width 132 height 32
click at [518, 361] on input "Post Code" at bounding box center [578, 376] width 132 height 32
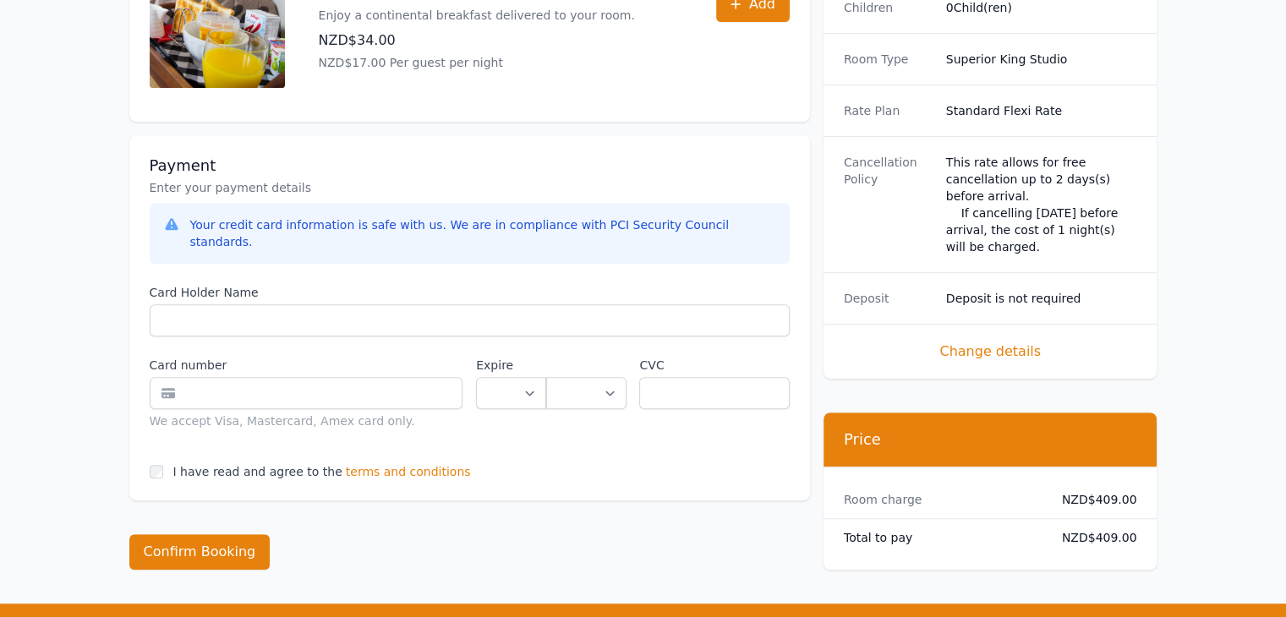
scroll to position [896, 0]
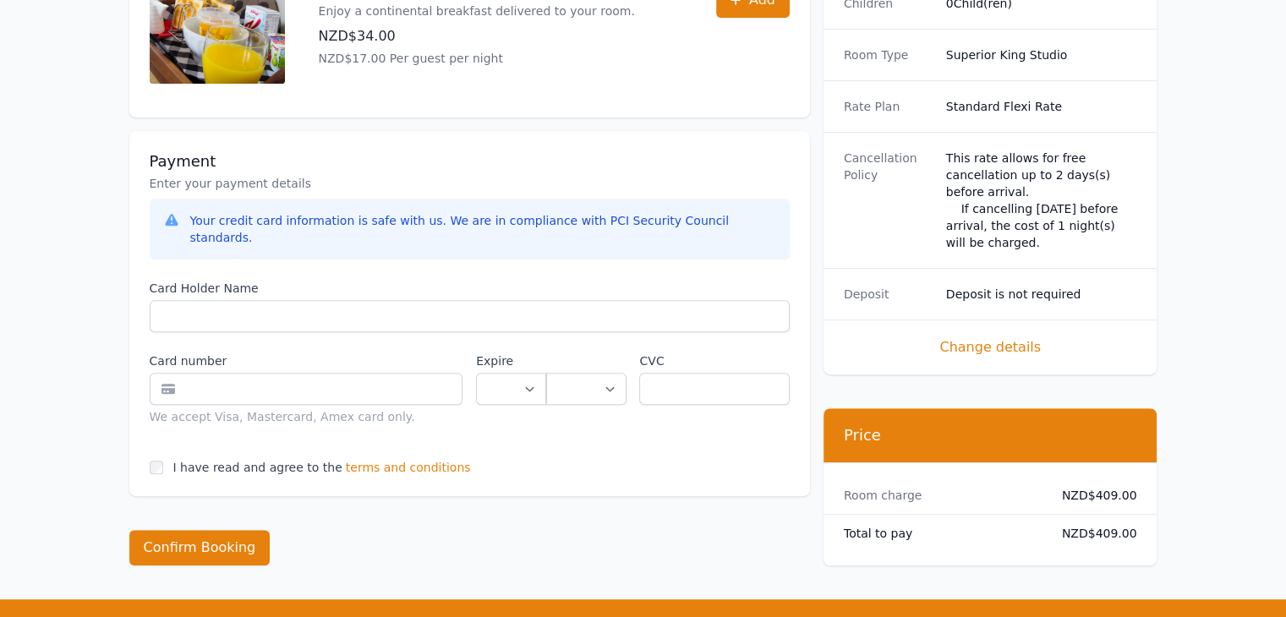
type input "****"
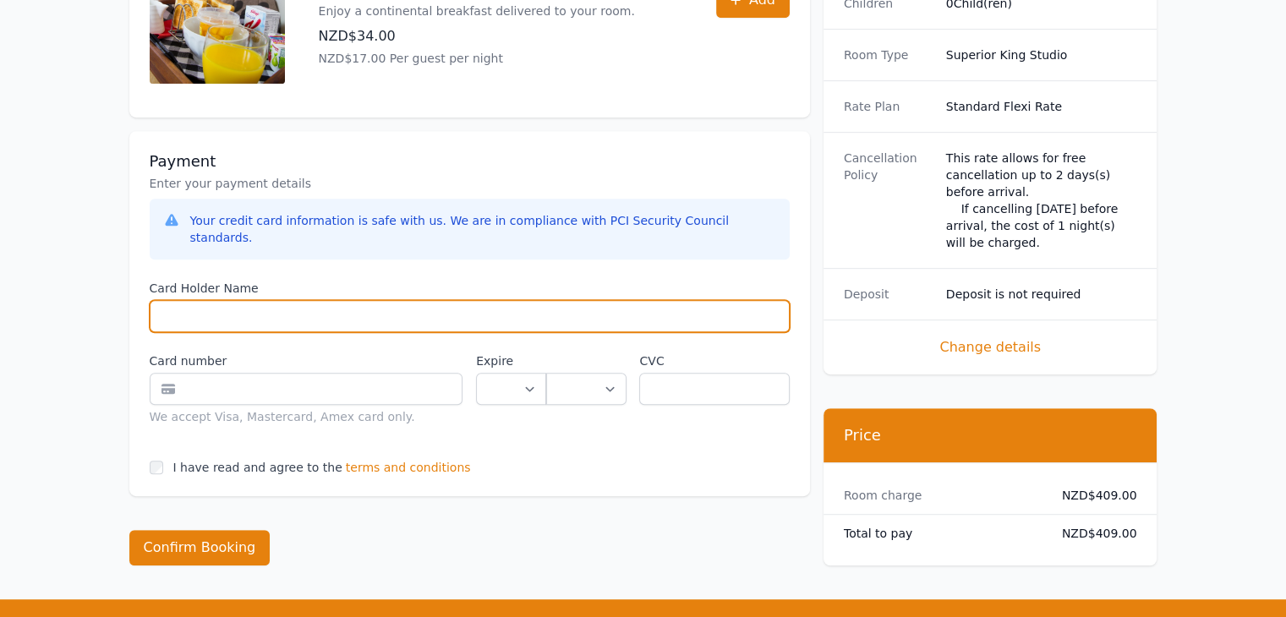
click at [299, 300] on input "Card Holder Name" at bounding box center [470, 316] width 640 height 32
type input "**********"
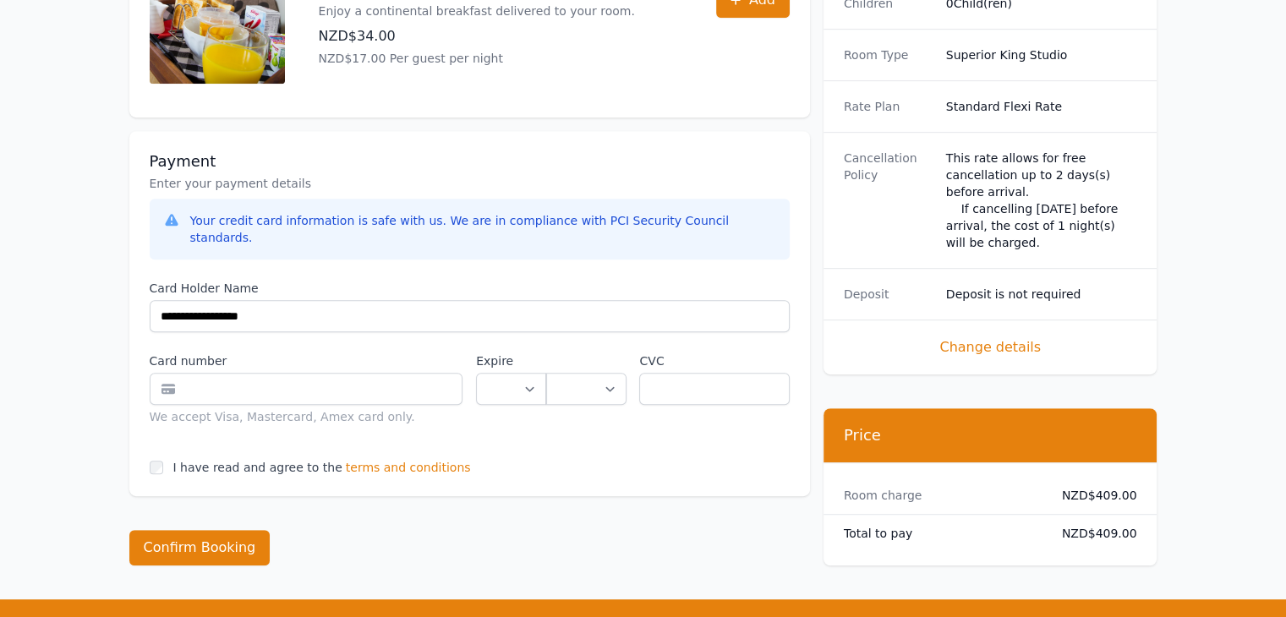
click at [341, 369] on div "Card number We accept Visa, Mastercard, Amex card only." at bounding box center [307, 389] width 314 height 73
drag, startPoint x: 846, startPoint y: 458, endPoint x: 1133, endPoint y: 506, distance: 291.4
click at [1133, 506] on div "Room charge NZD$409.00 Total to pay NZD$409.00" at bounding box center [991, 514] width 334 height 103
click at [1133, 515] on div "Total to pay NZD$409.00" at bounding box center [991, 533] width 334 height 37
drag, startPoint x: 1133, startPoint y: 506, endPoint x: 837, endPoint y: 461, distance: 299.4
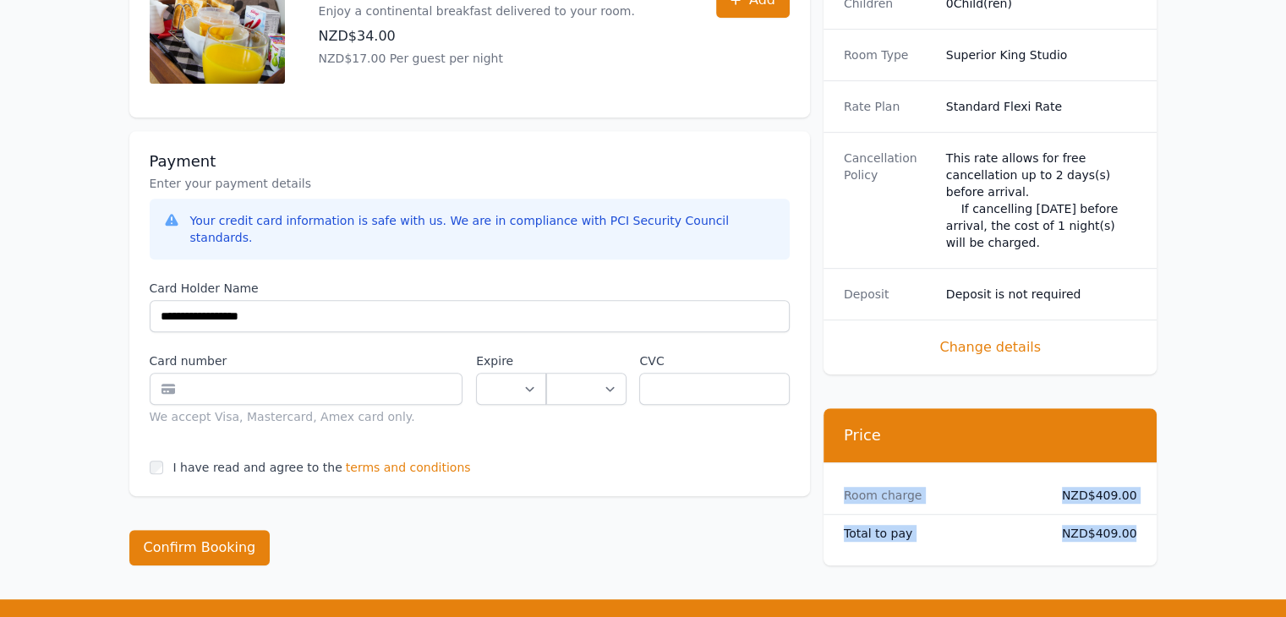
click at [837, 463] on div "Room charge NZD$409.00 Total to pay NZD$409.00" at bounding box center [991, 514] width 334 height 103
click at [837, 477] on div "Room charge NZD$409.00" at bounding box center [991, 495] width 334 height 37
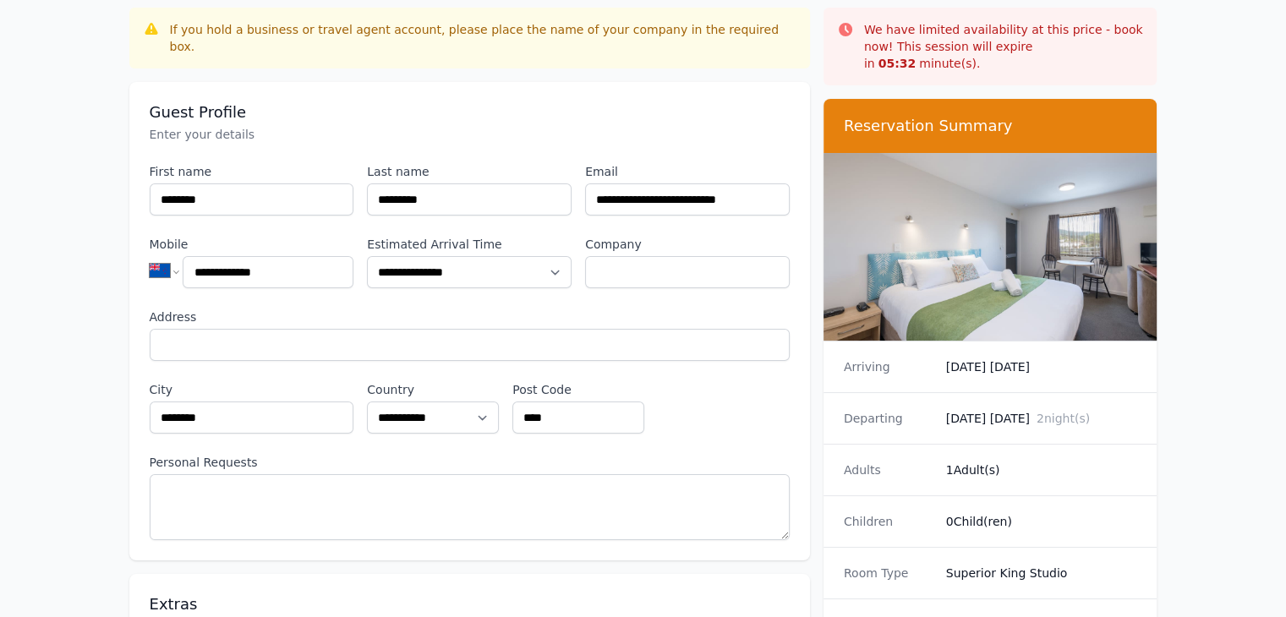
scroll to position [0, 0]
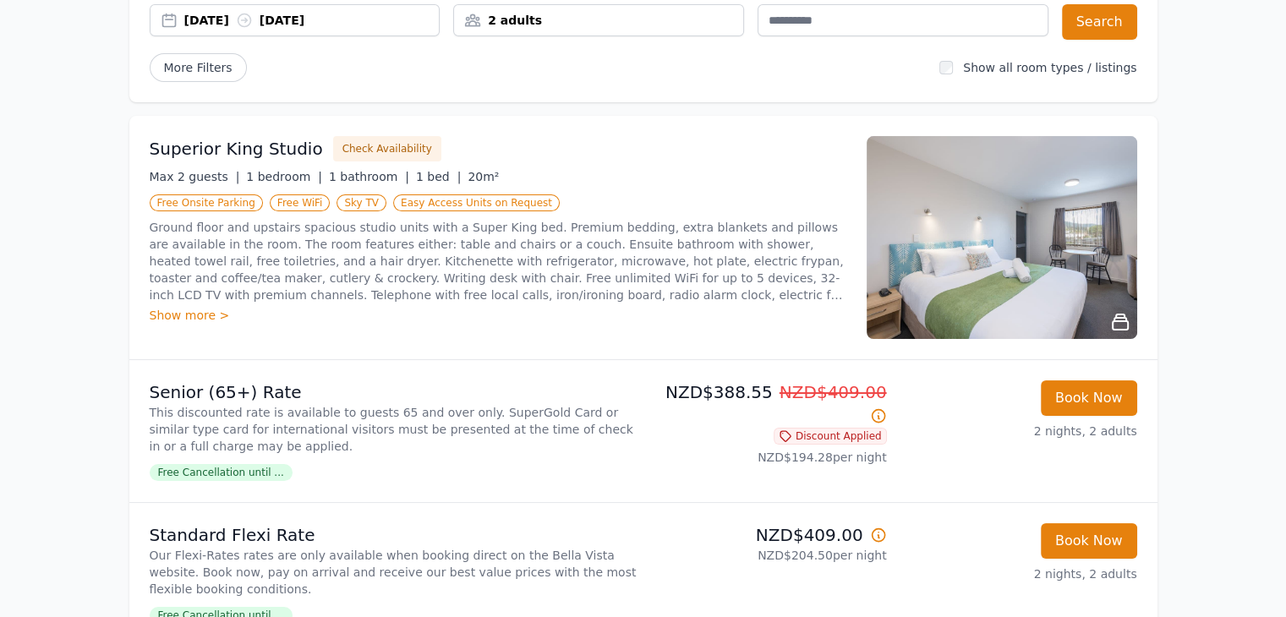
scroll to position [173, 0]
click at [649, 20] on div "2 adults" at bounding box center [598, 19] width 289 height 17
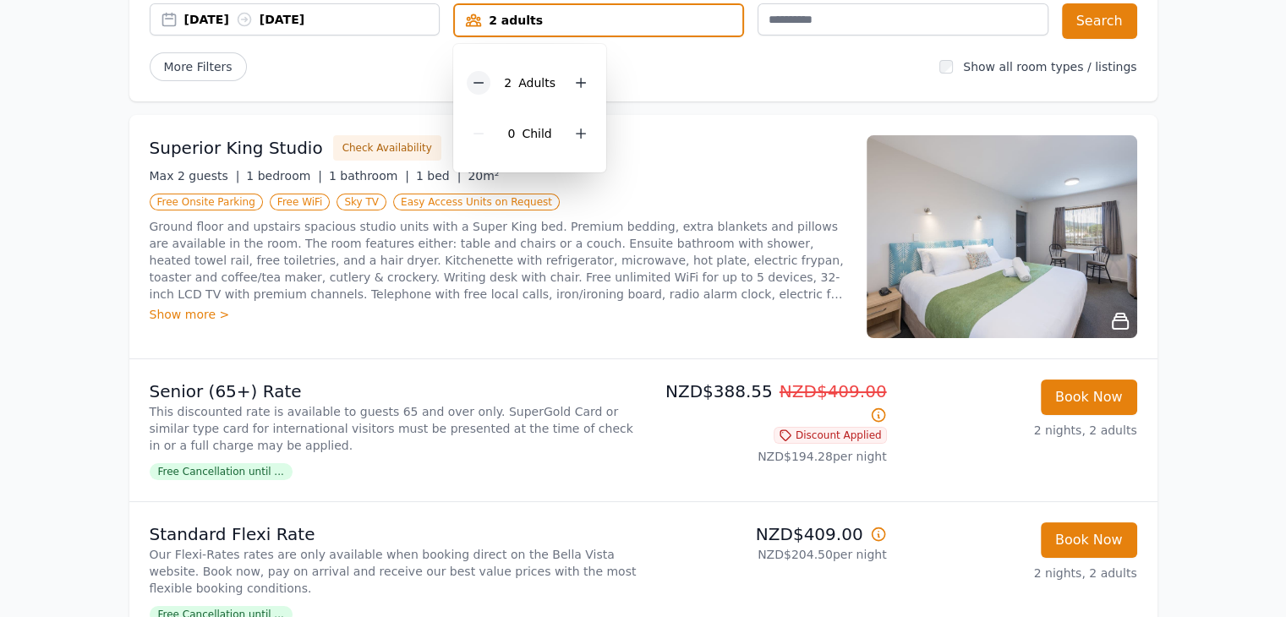
click at [485, 79] on icon at bounding box center [479, 83] width 14 height 14
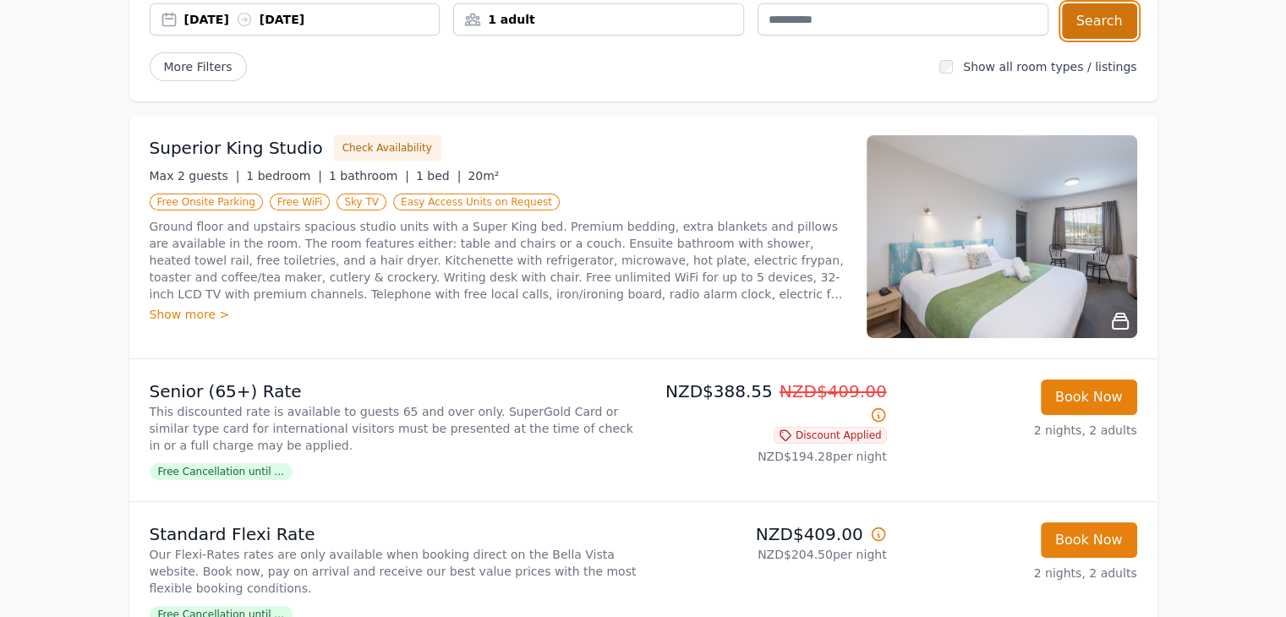
click at [1081, 17] on button "Search" at bounding box center [1099, 21] width 75 height 36
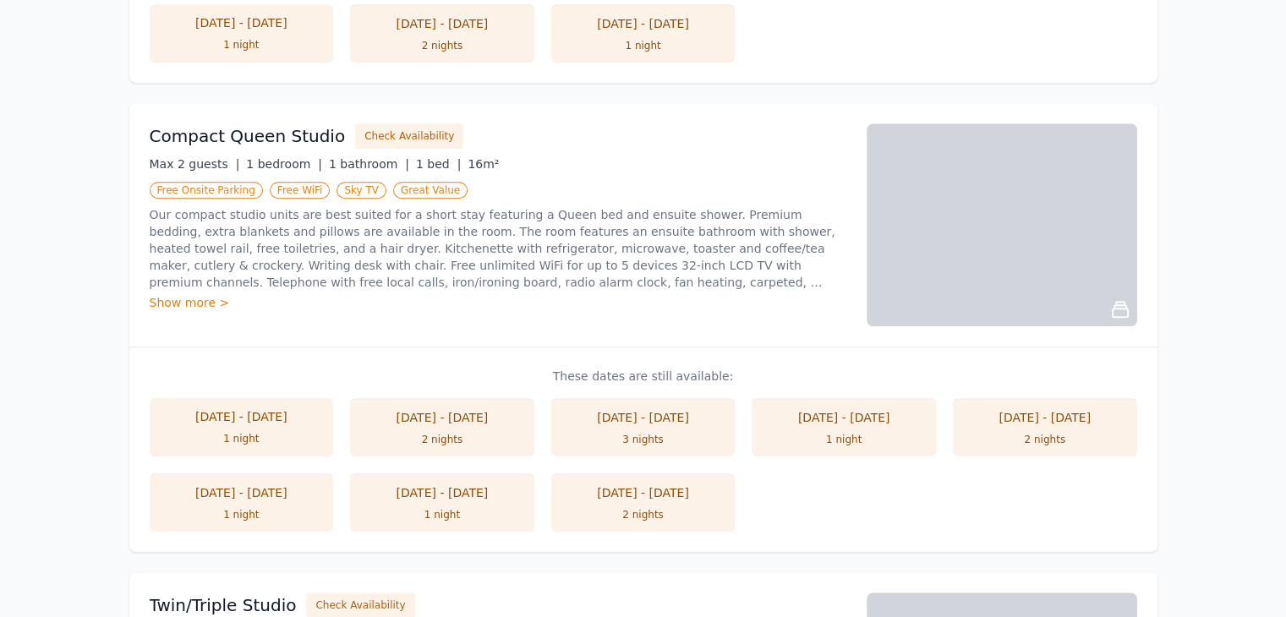
scroll to position [1167, 0]
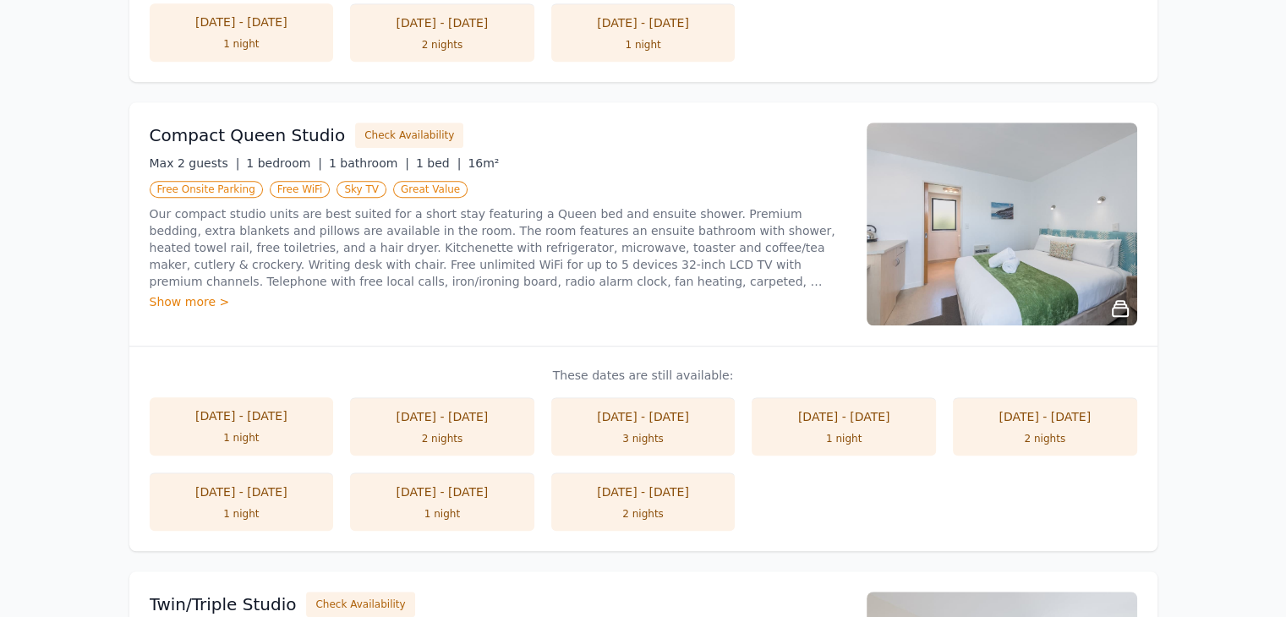
click at [196, 304] on div "Show more >" at bounding box center [498, 301] width 697 height 17
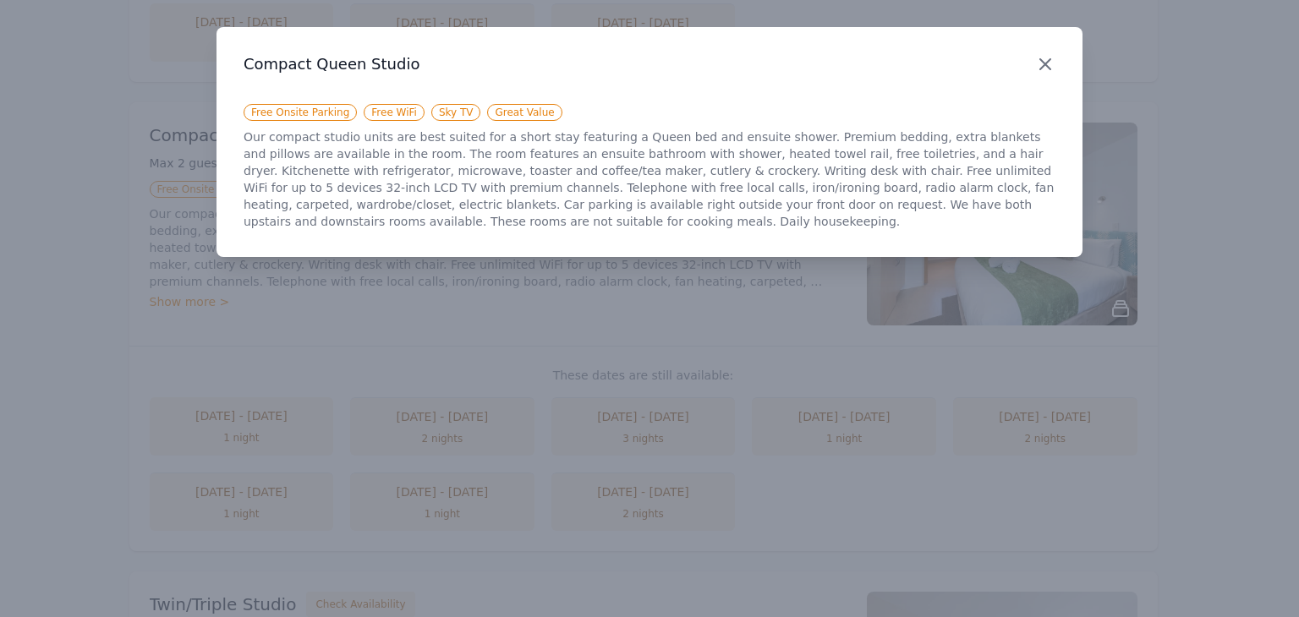
click at [1049, 55] on icon "button" at bounding box center [1045, 64] width 20 height 20
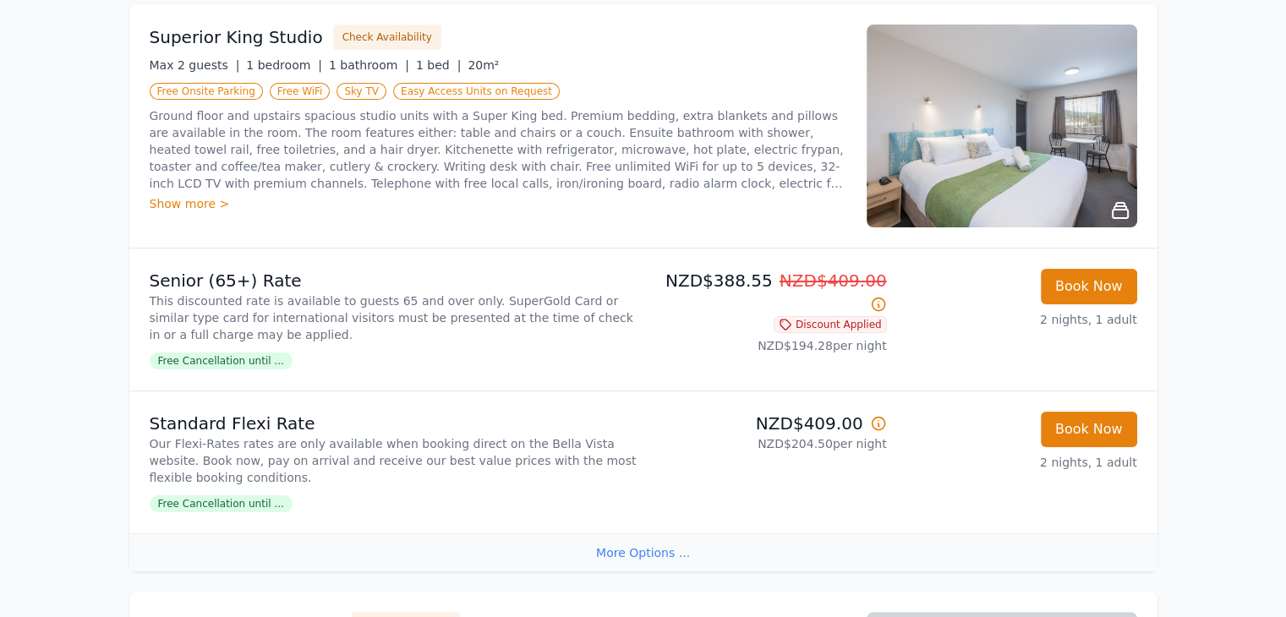
scroll to position [284, 0]
click at [342, 444] on p "Our Flexi-Rates rates are only available when booking direct on the Bella Vista…" at bounding box center [393, 460] width 487 height 51
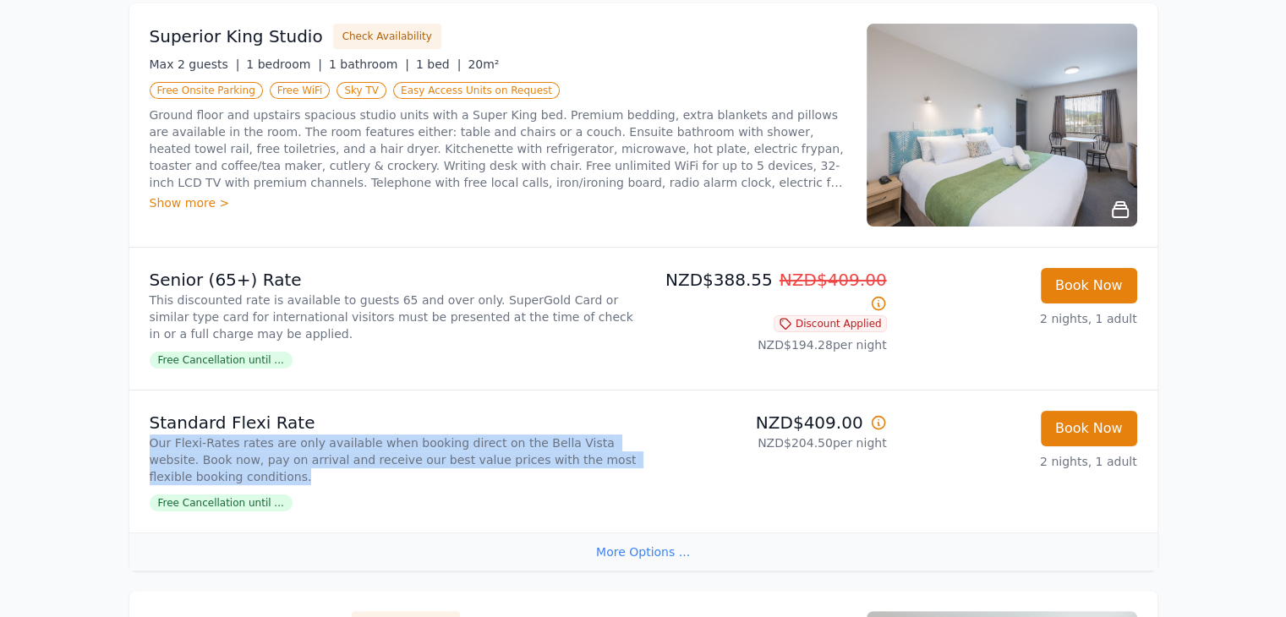
click at [342, 444] on p "Our Flexi-Rates rates are only available when booking direct on the Bella Vista…" at bounding box center [393, 460] width 487 height 51
click at [387, 452] on p "Our Flexi-Rates rates are only available when booking direct on the Bella Vista…" at bounding box center [393, 460] width 487 height 51
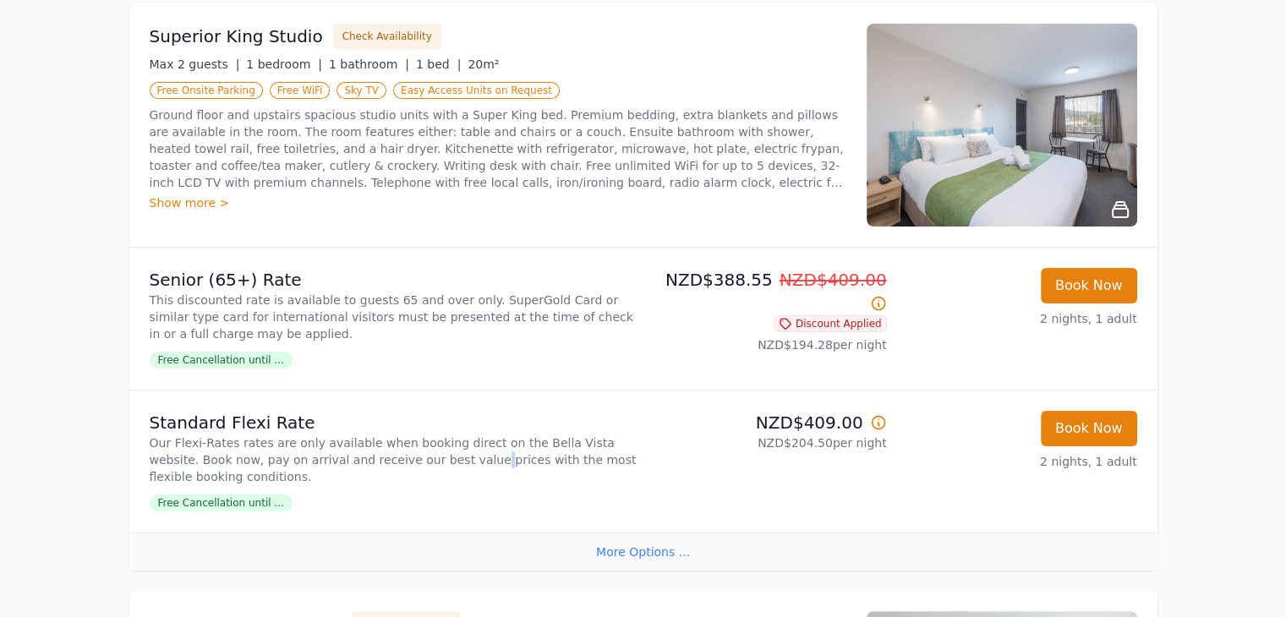
click at [387, 452] on p "Our Flexi-Rates rates are only available when booking direct on the Bella Vista…" at bounding box center [393, 460] width 487 height 51
click at [403, 443] on p "Our Flexi-Rates rates are only available when booking direct on the Bella Vista…" at bounding box center [393, 460] width 487 height 51
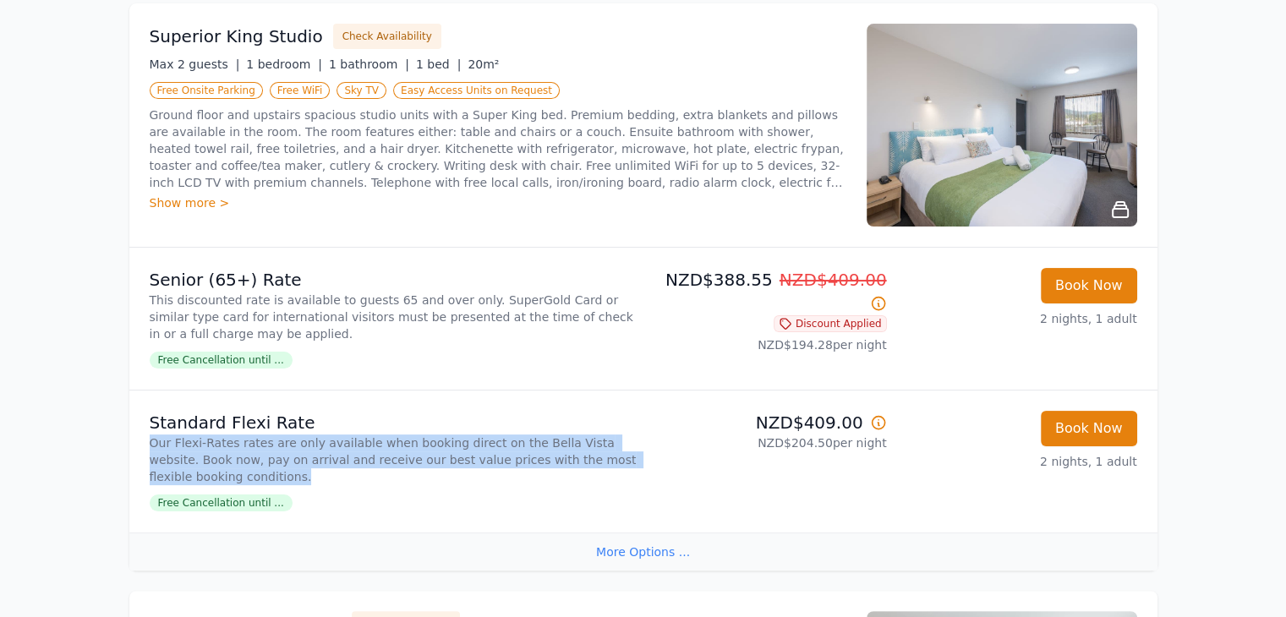
click at [403, 443] on p "Our Flexi-Rates rates are only available when booking direct on the Bella Vista…" at bounding box center [393, 460] width 487 height 51
click at [314, 481] on p "Our Flexi-Rates rates are only available when booking direct on the Bella Vista…" at bounding box center [393, 460] width 487 height 51
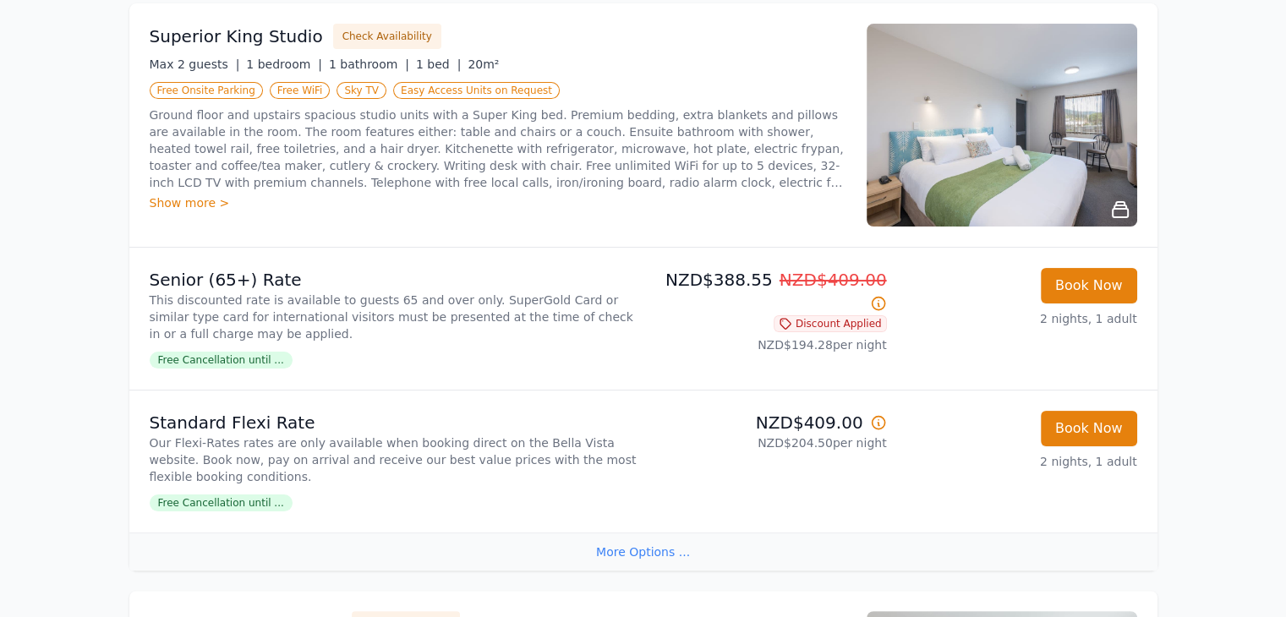
click at [650, 543] on div "More Options ..." at bounding box center [643, 552] width 1028 height 38
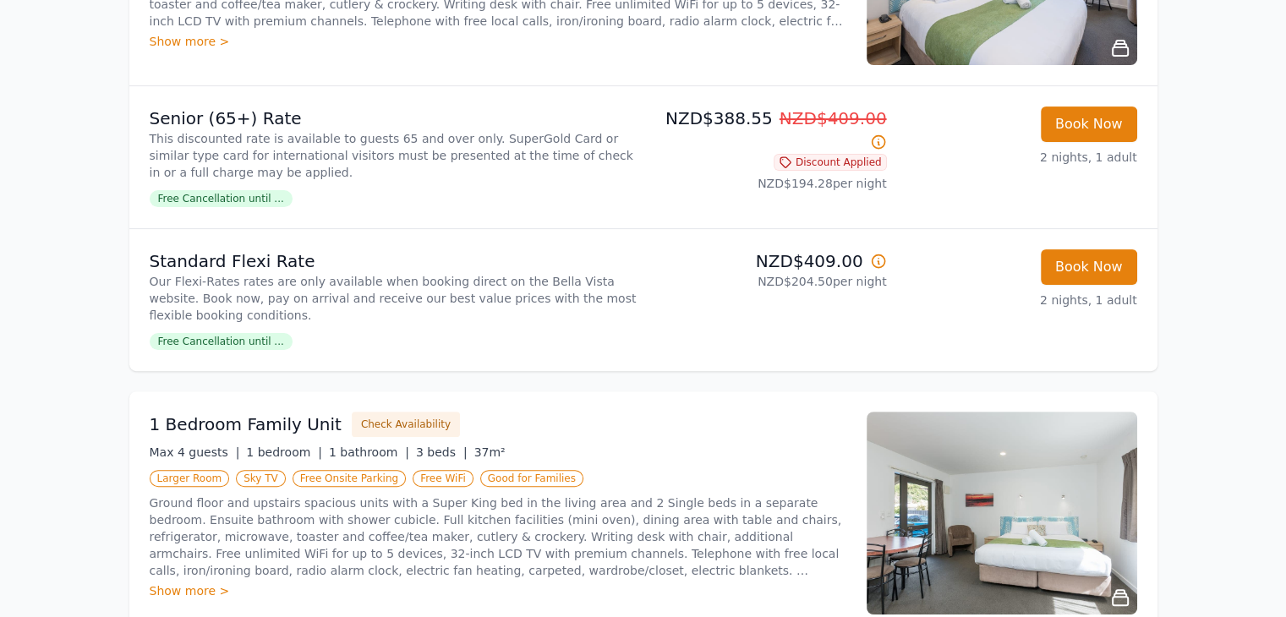
scroll to position [439, 0]
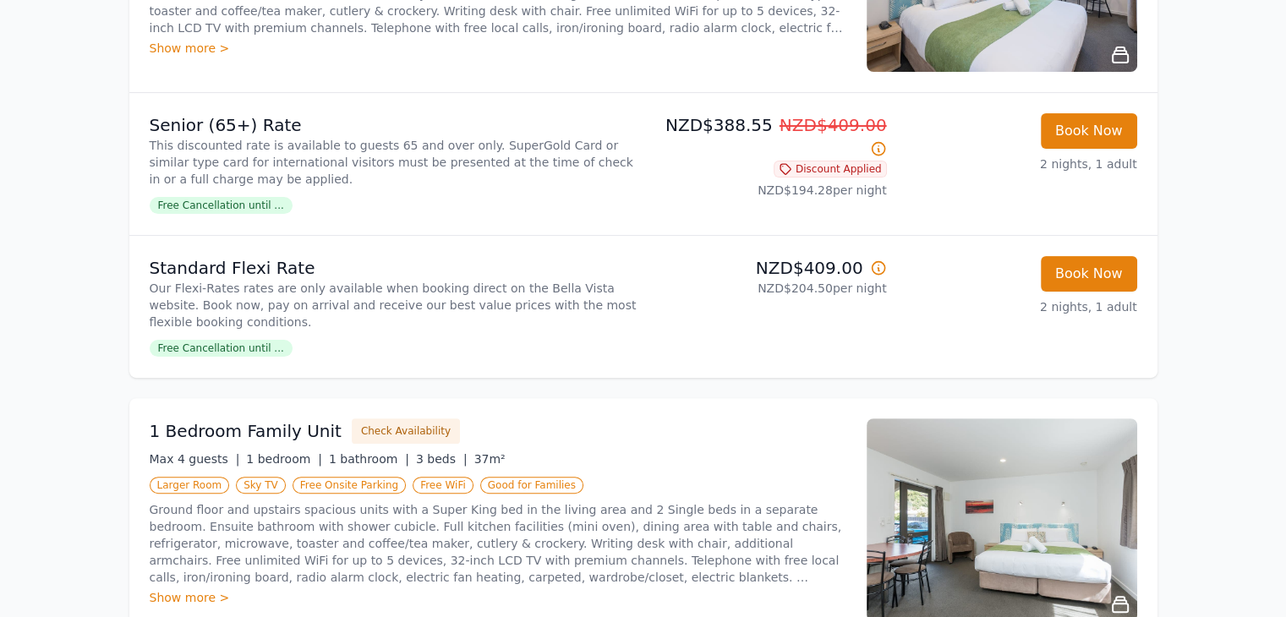
click at [331, 156] on p "This discounted rate is available to guests 65 and over only. SuperGold Card or…" at bounding box center [393, 162] width 487 height 51
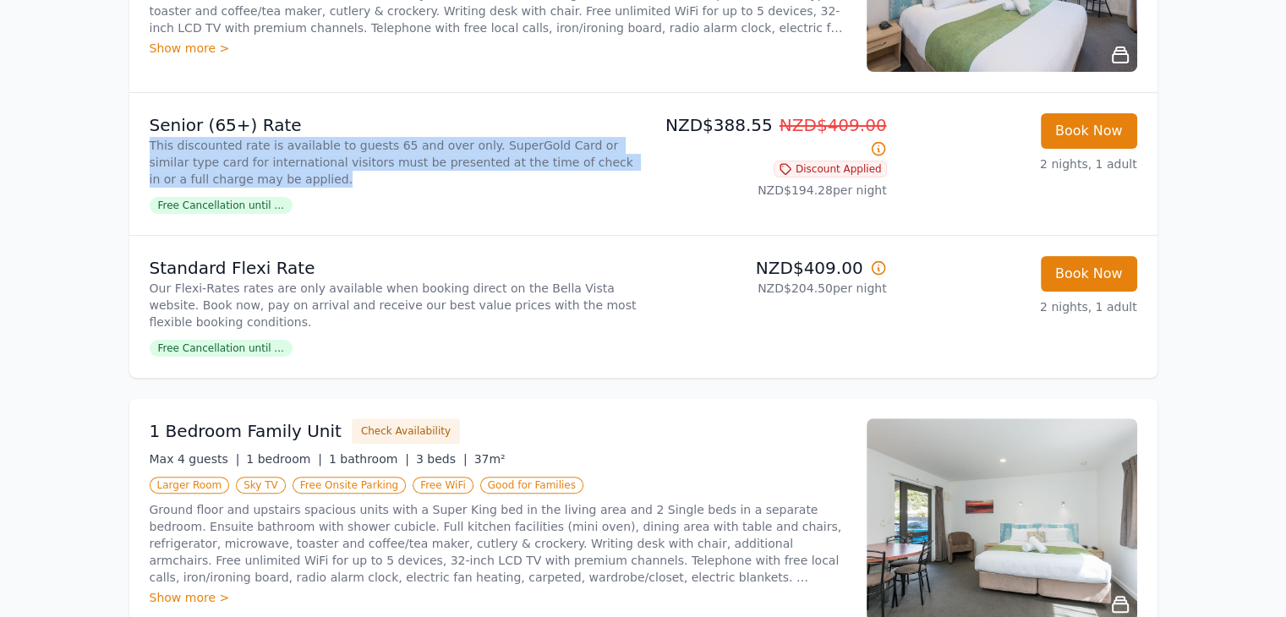
click at [331, 156] on p "This discounted rate is available to guests 65 and over only. SuperGold Card or…" at bounding box center [393, 162] width 487 height 51
click at [392, 140] on p "This discounted rate is available to guests 65 and over only. SuperGold Card or…" at bounding box center [393, 162] width 487 height 51
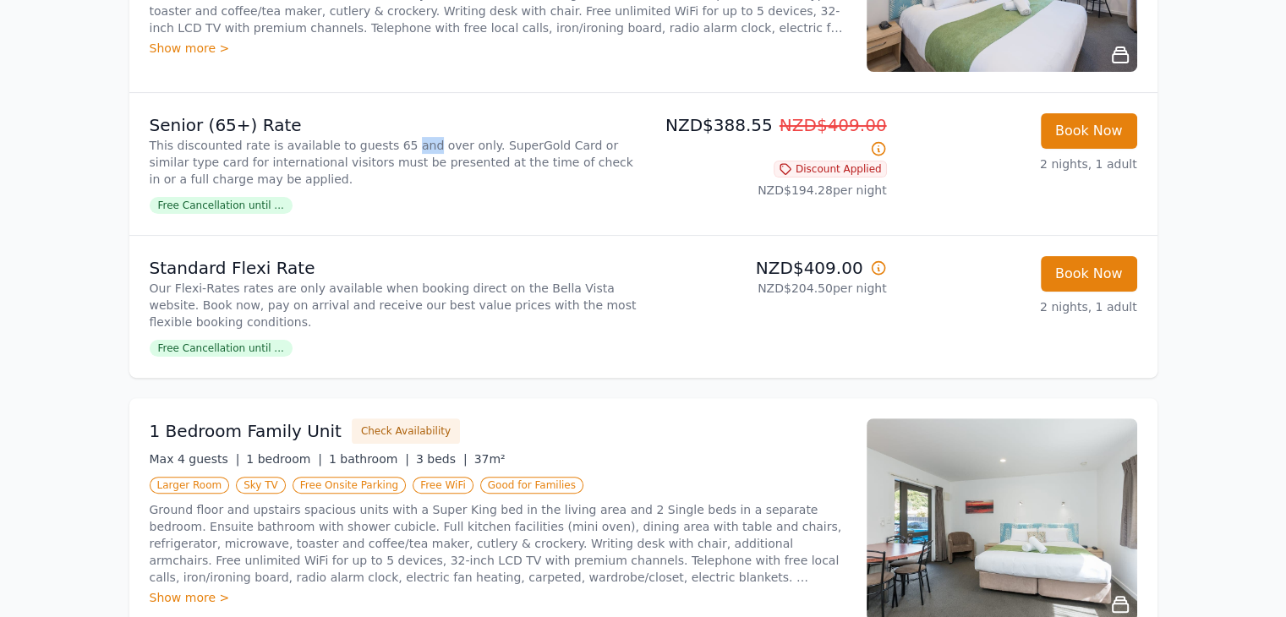
click at [392, 140] on p "This discounted rate is available to guests 65 and over only. SuperGold Card or…" at bounding box center [393, 162] width 487 height 51
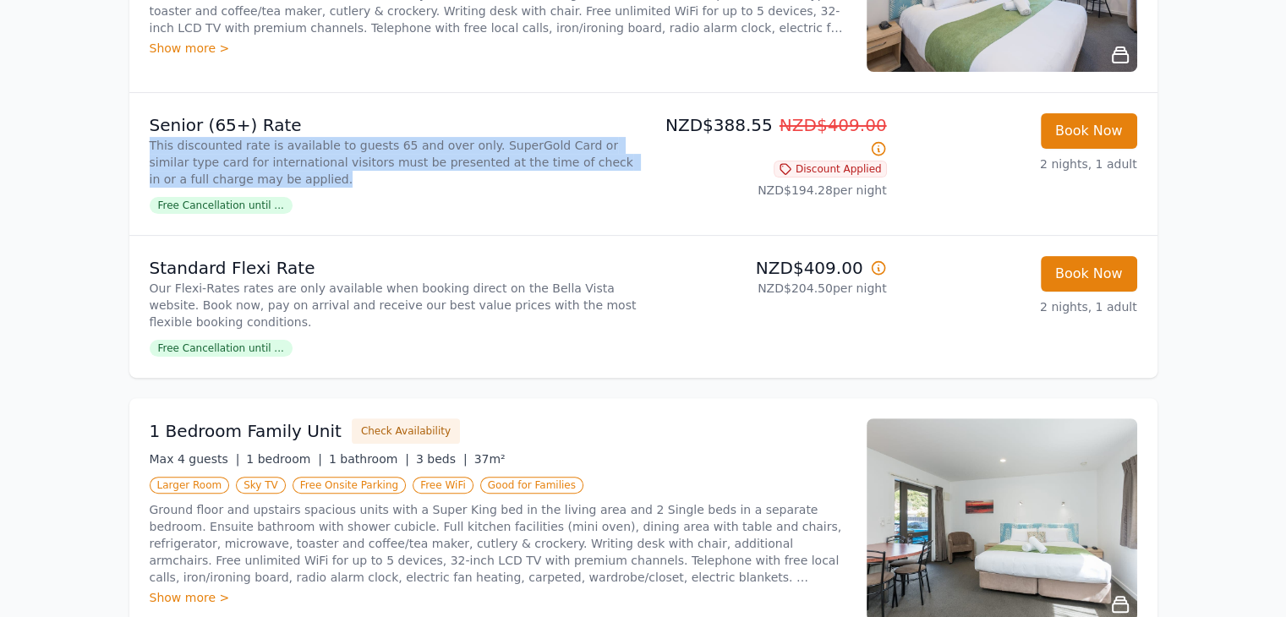
click at [392, 140] on p "This discounted rate is available to guests 65 and over only. SuperGold Card or…" at bounding box center [393, 162] width 487 height 51
click at [551, 146] on p "This discounted rate is available to guests 65 and over only. SuperGold Card or…" at bounding box center [393, 162] width 487 height 51
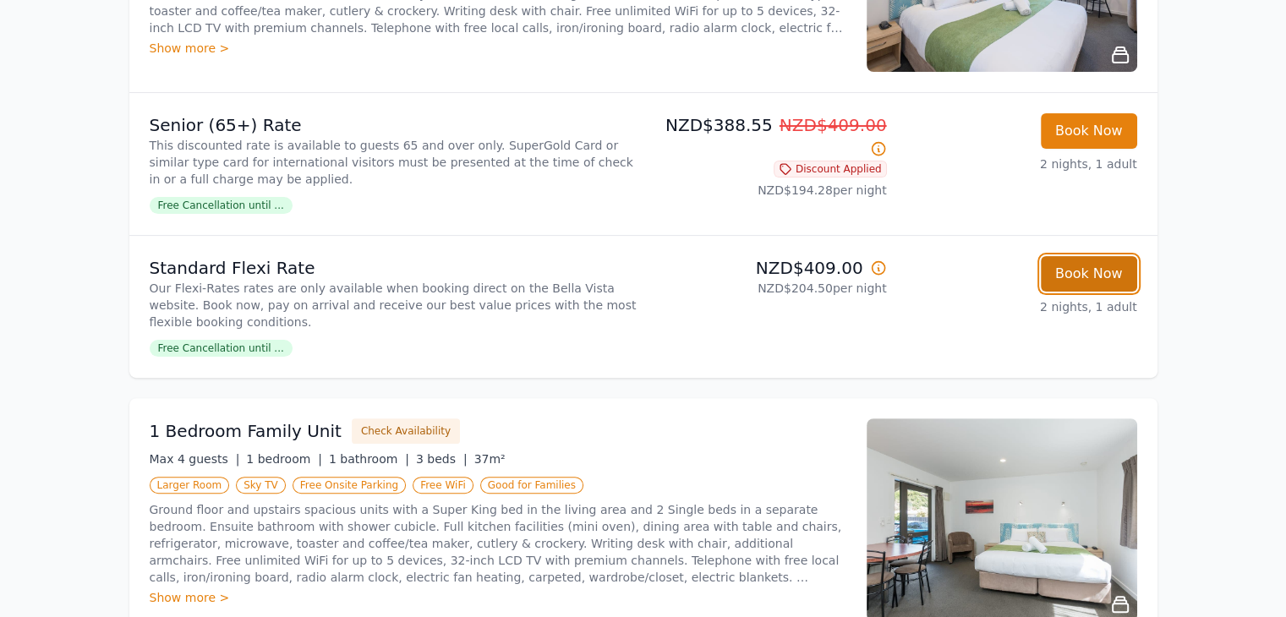
click at [1074, 265] on button "Book Now" at bounding box center [1089, 274] width 96 height 36
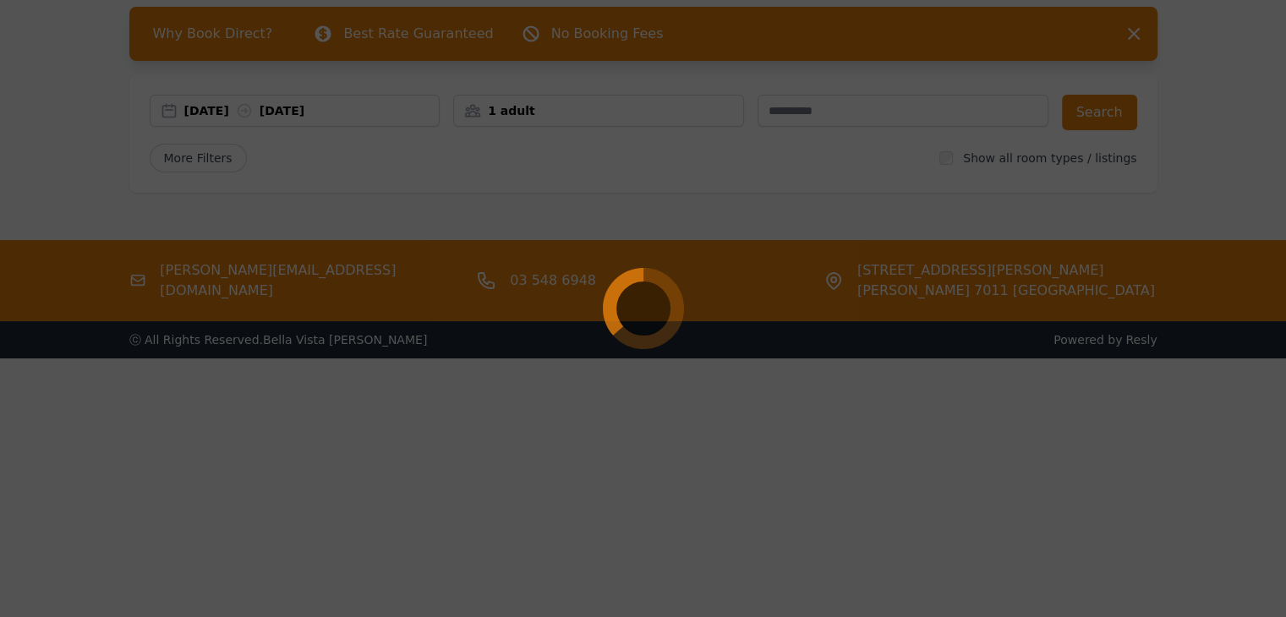
scroll to position [81, 0]
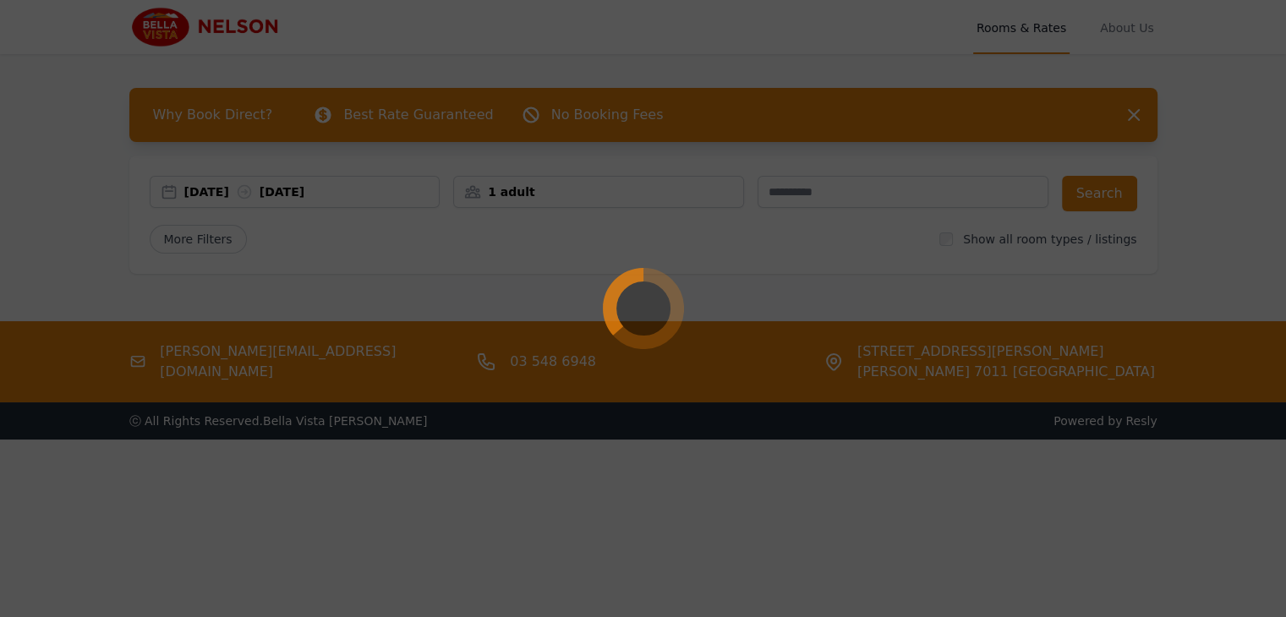
select select "**"
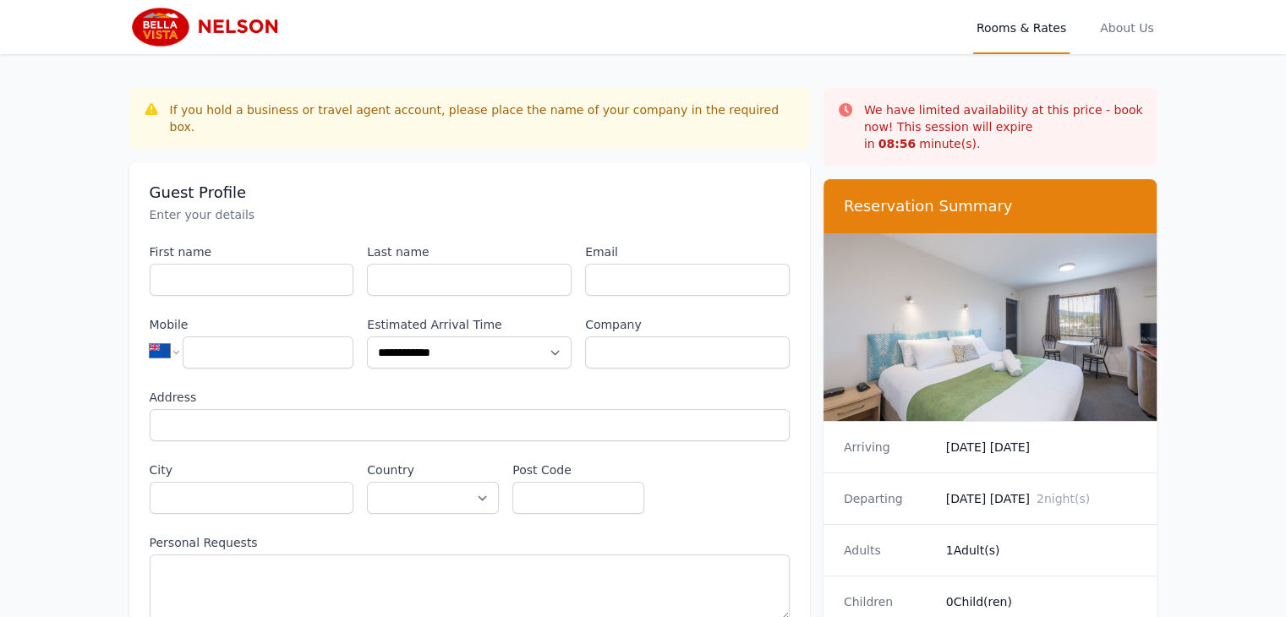
drag, startPoint x: 939, startPoint y: 434, endPoint x: 1036, endPoint y: 479, distance: 107.1
click at [1038, 492] on div "Departing [DATE] [DATE] 2 night(s)" at bounding box center [991, 499] width 334 height 52
